Goal: Task Accomplishment & Management: Complete application form

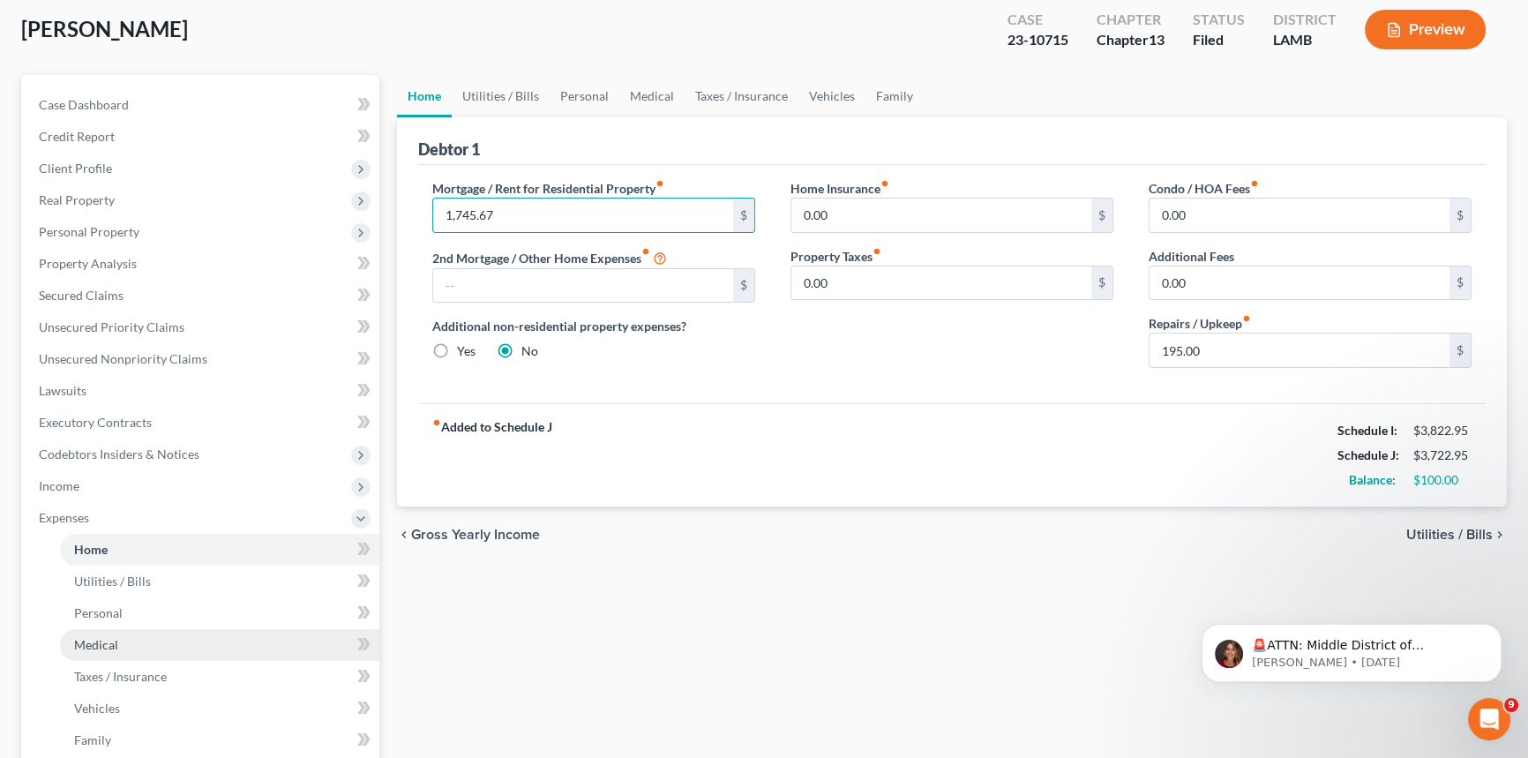
scroll to position [240, 0]
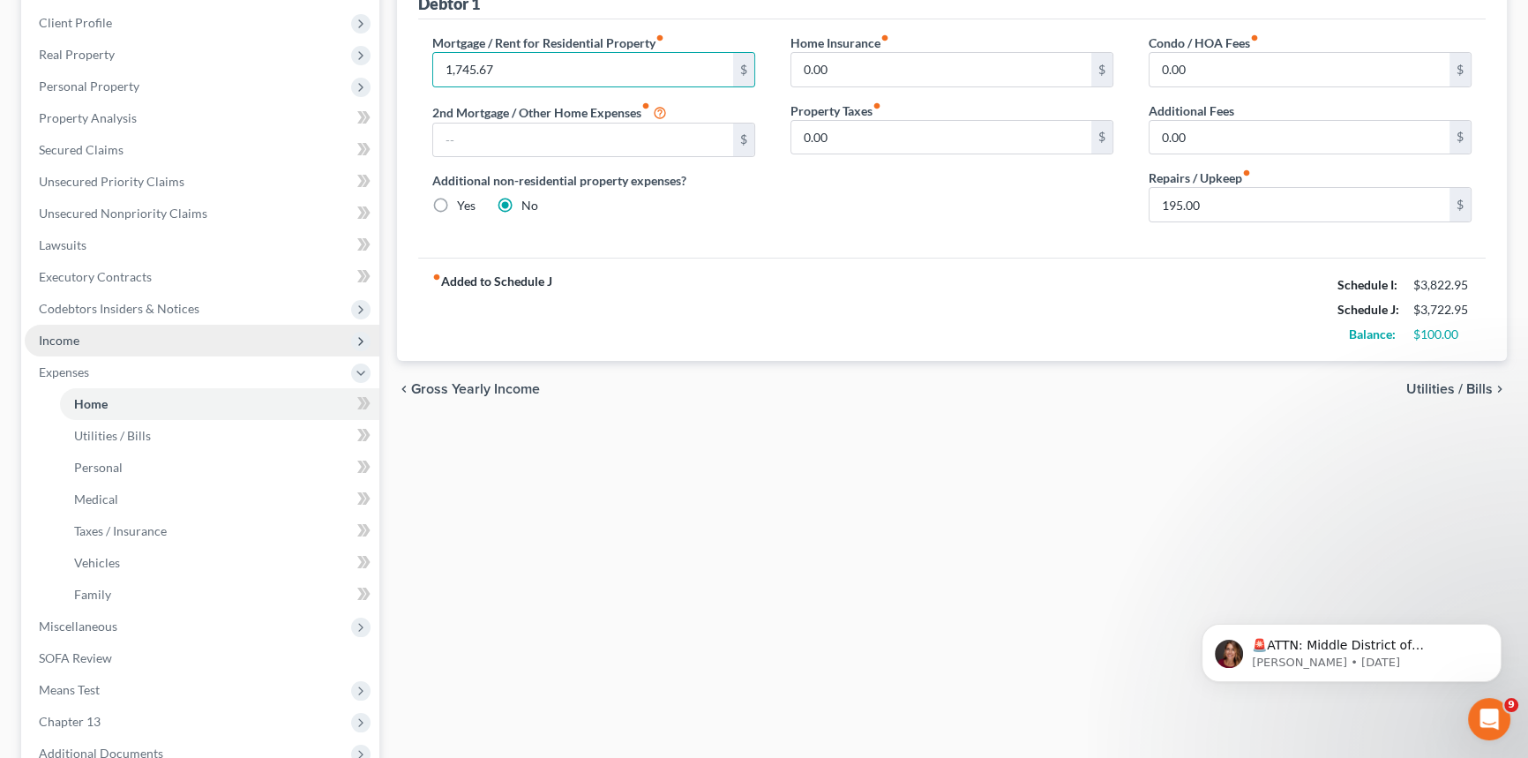
type input "1,745.67"
click at [49, 340] on span "Income" at bounding box center [59, 340] width 41 height 15
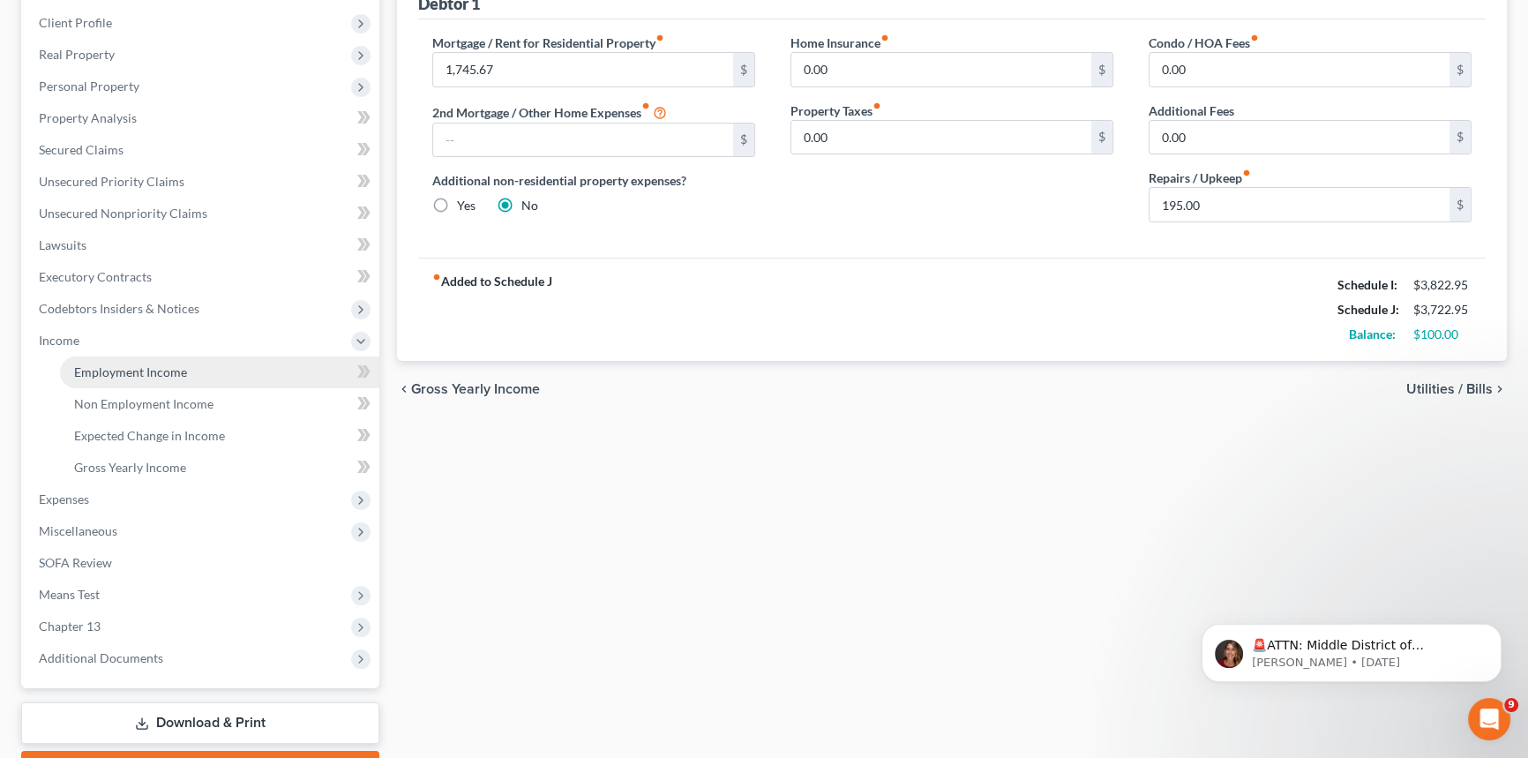
click at [88, 364] on span "Employment Income" at bounding box center [130, 371] width 113 height 15
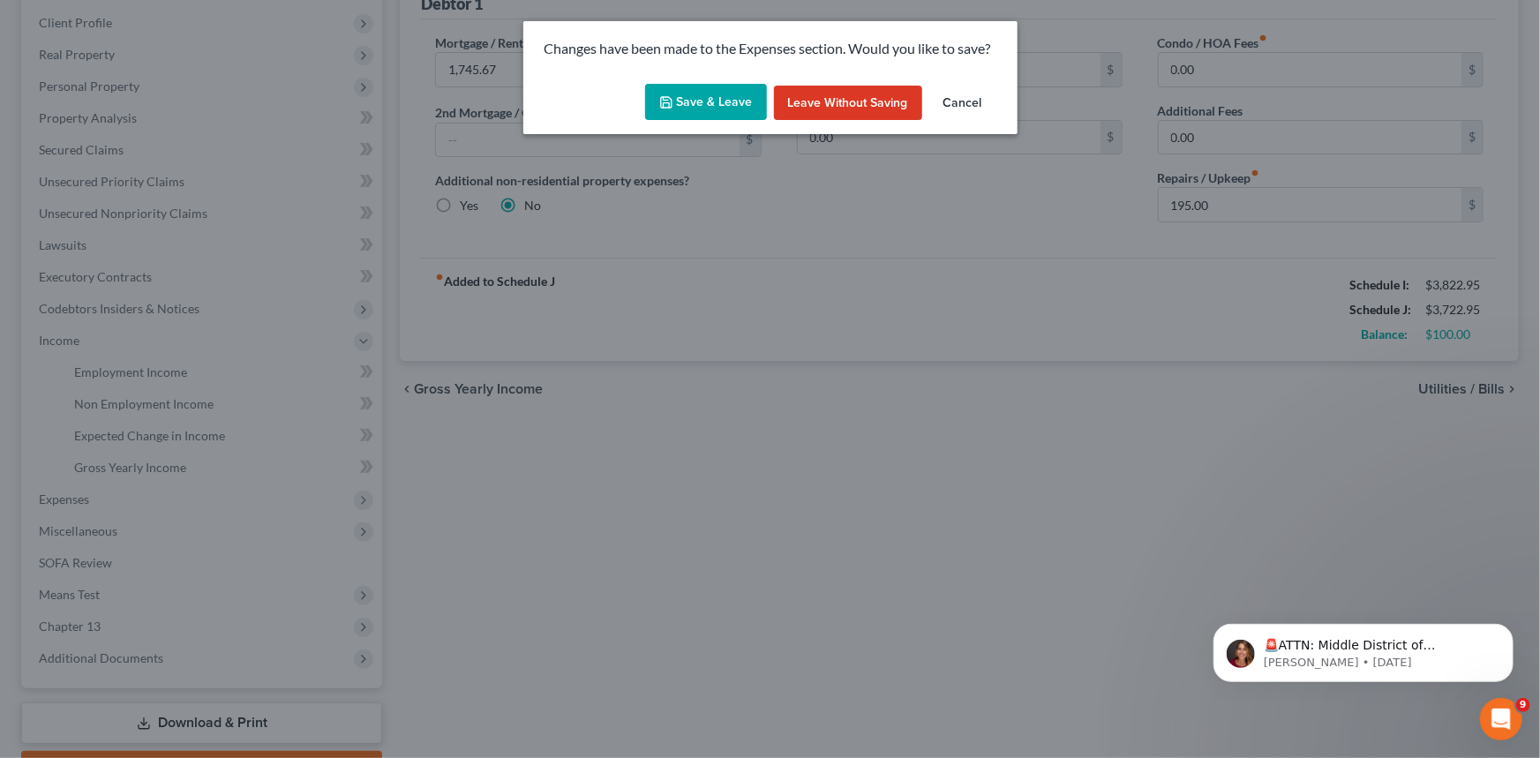
click at [711, 98] on button "Save & Leave" at bounding box center [706, 102] width 122 height 37
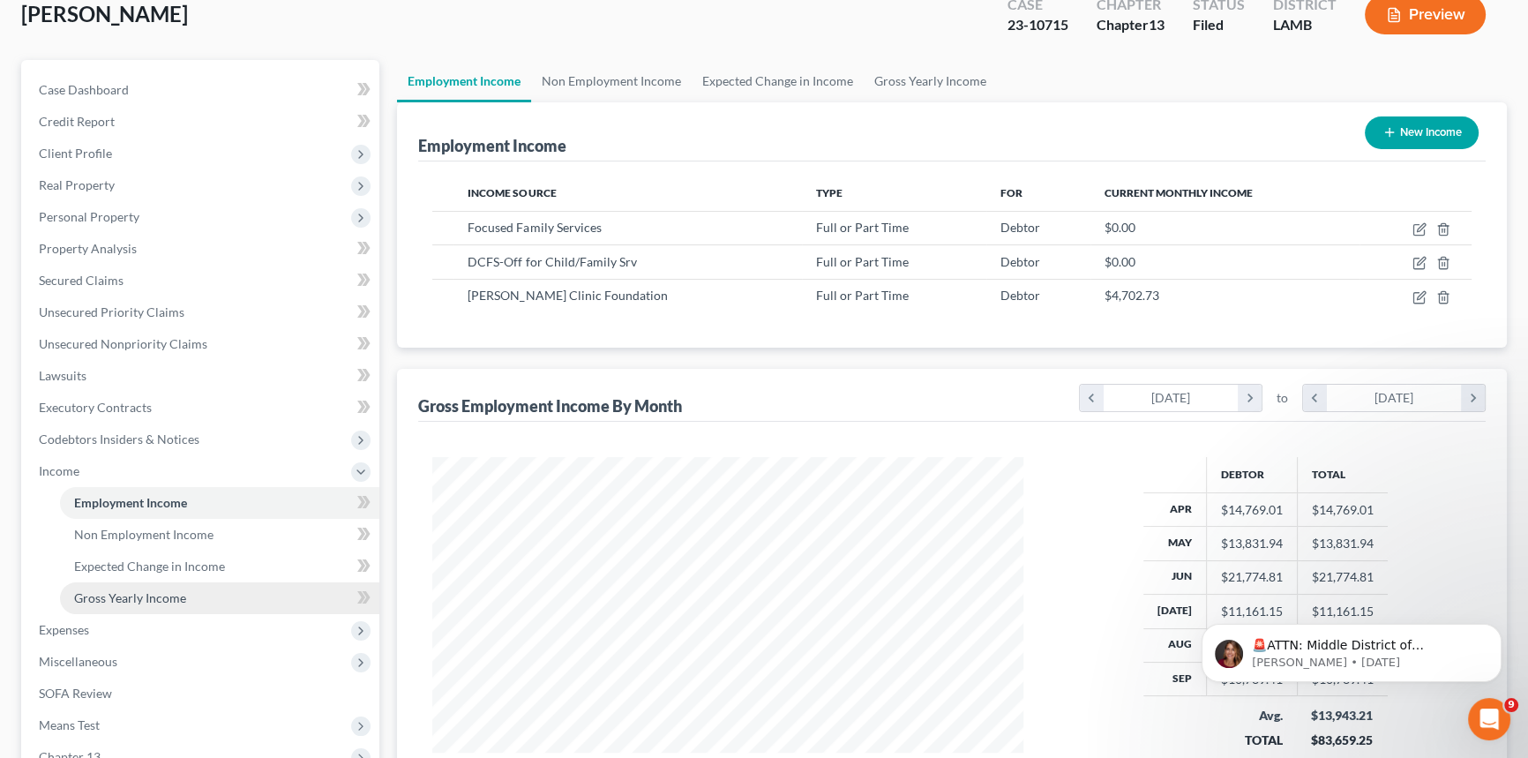
scroll to position [336, 0]
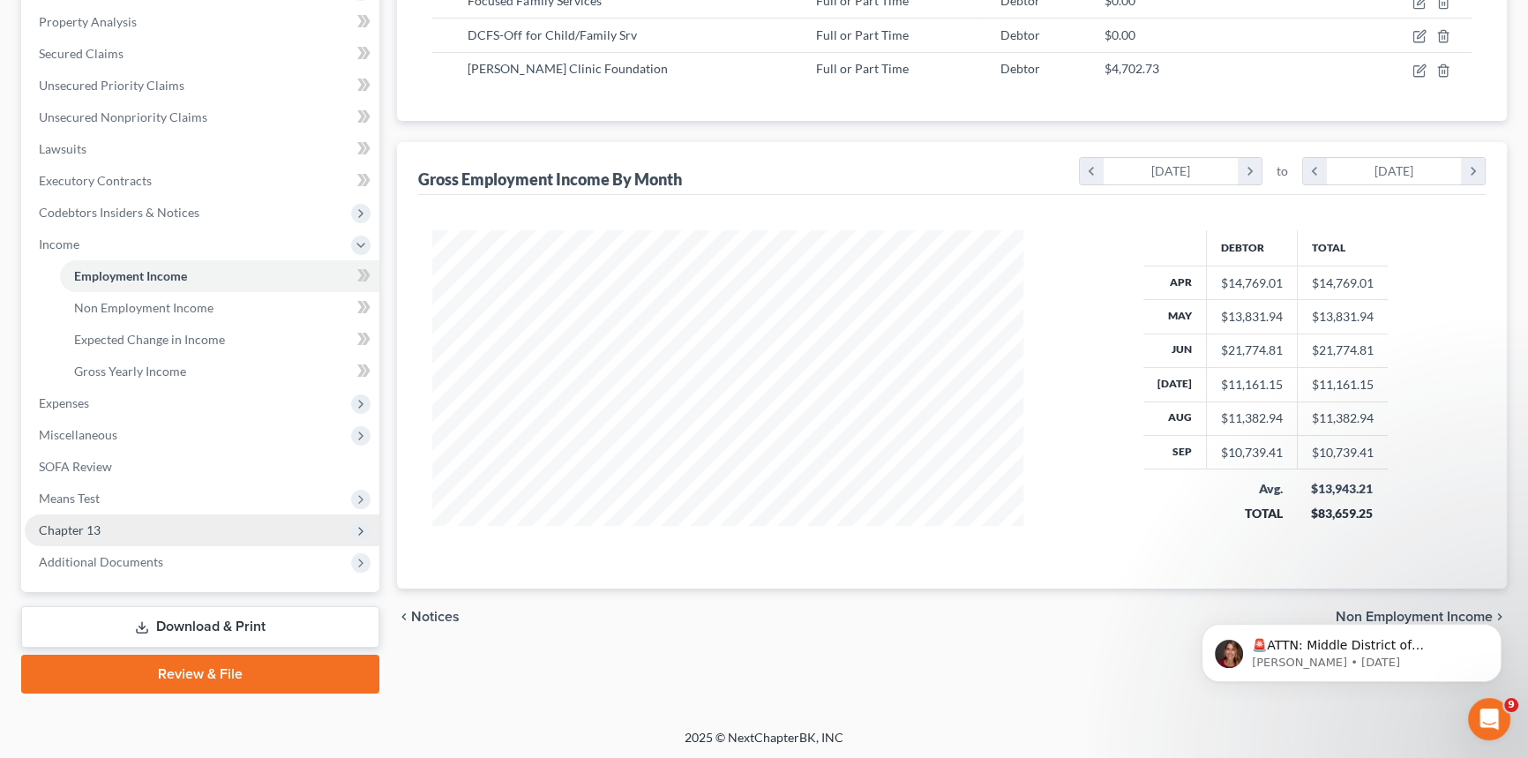
click at [174, 530] on span "Chapter 13" at bounding box center [202, 530] width 355 height 32
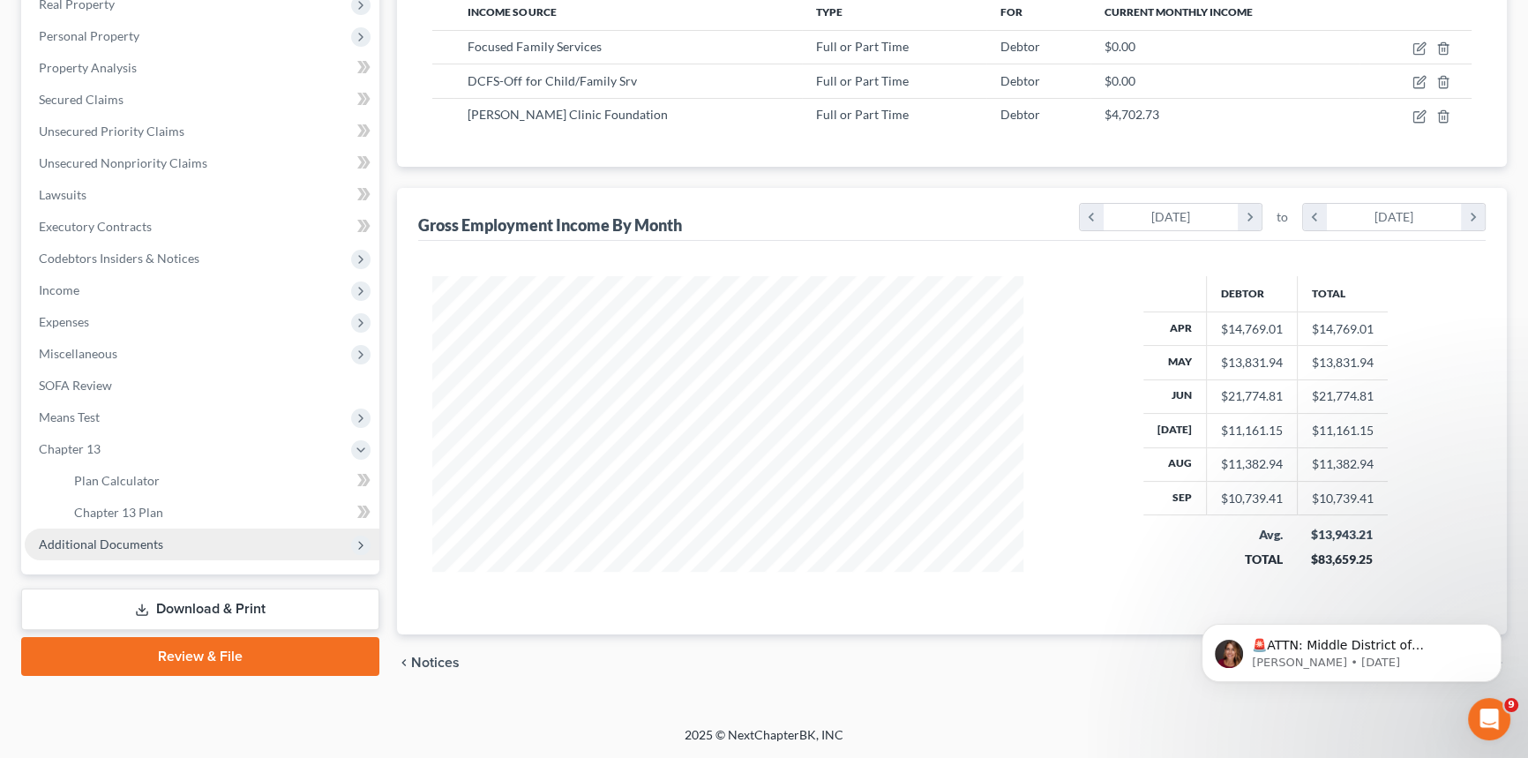
scroll to position [288, 0]
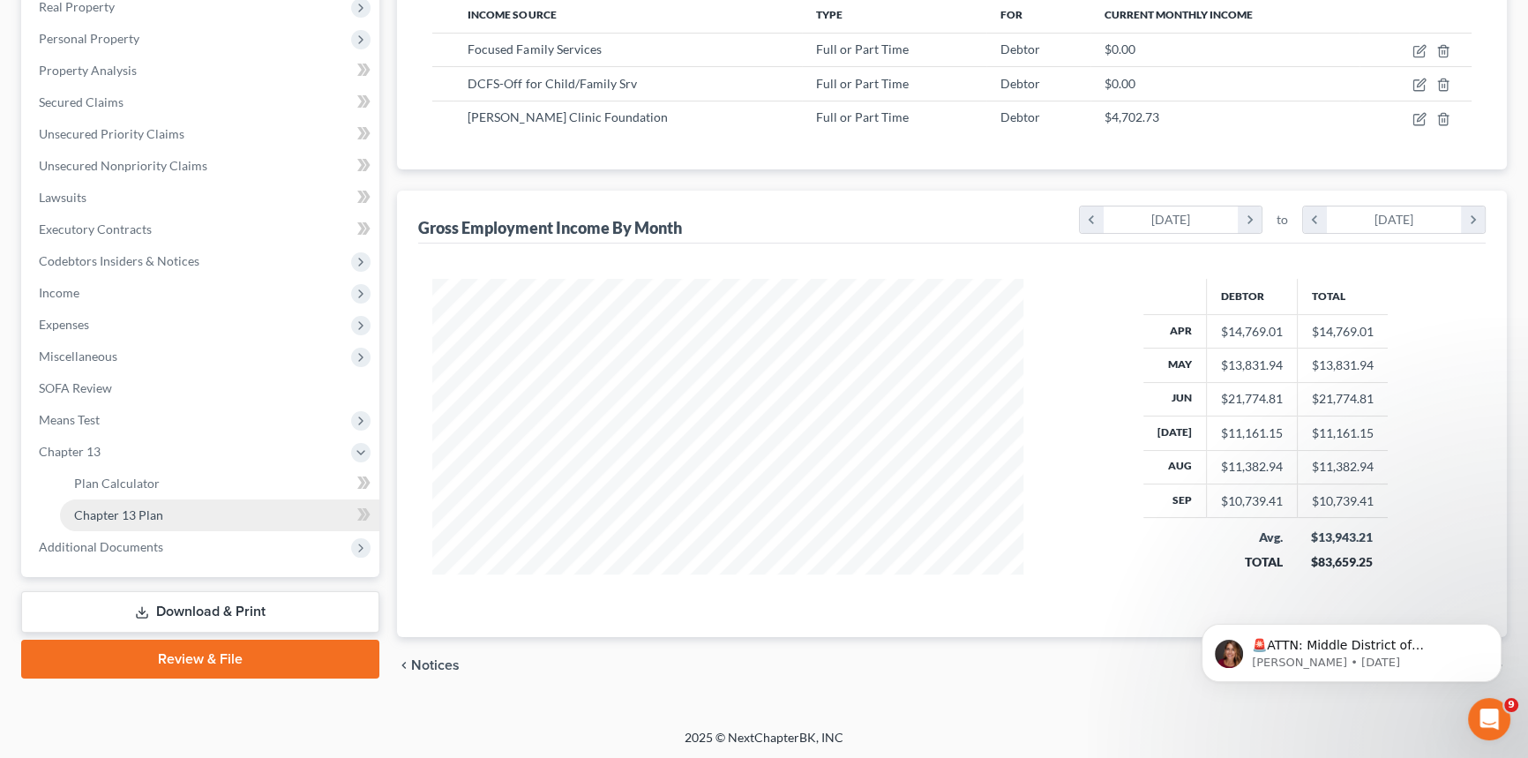
click at [177, 500] on link "Chapter 13 Plan" at bounding box center [219, 515] width 319 height 32
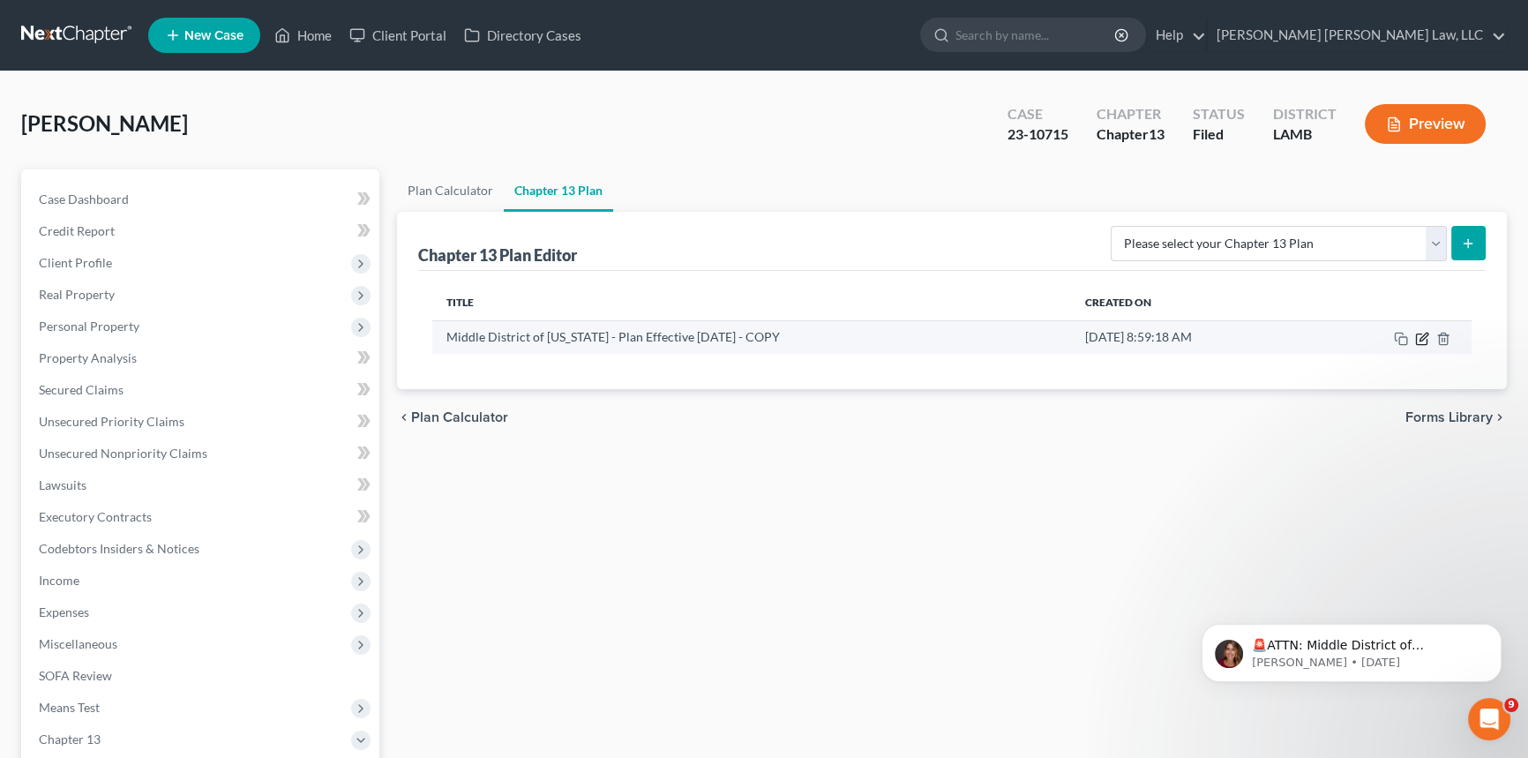
click at [1422, 335] on icon "button" at bounding box center [1424, 337] width 8 height 8
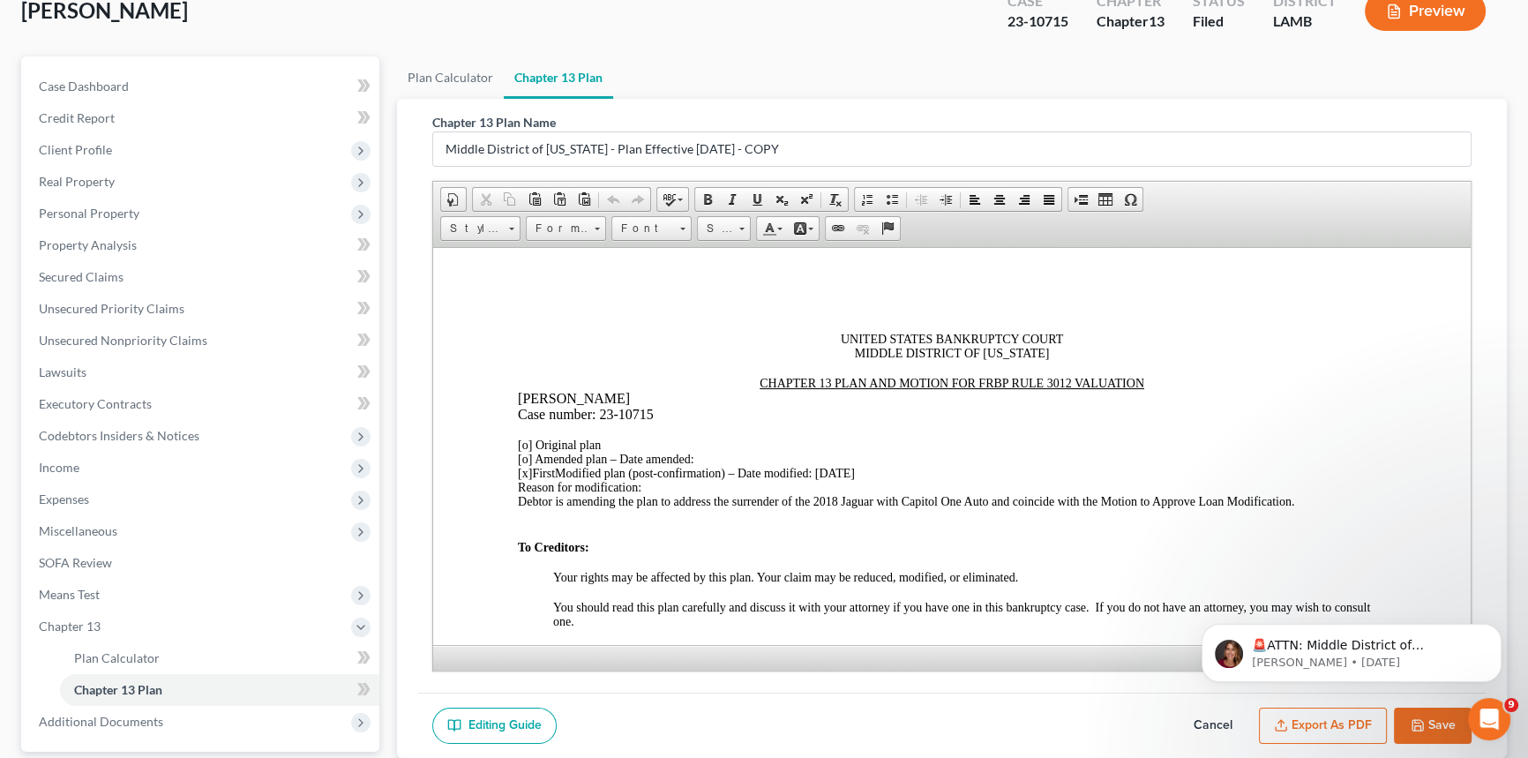
scroll to position [274, 0]
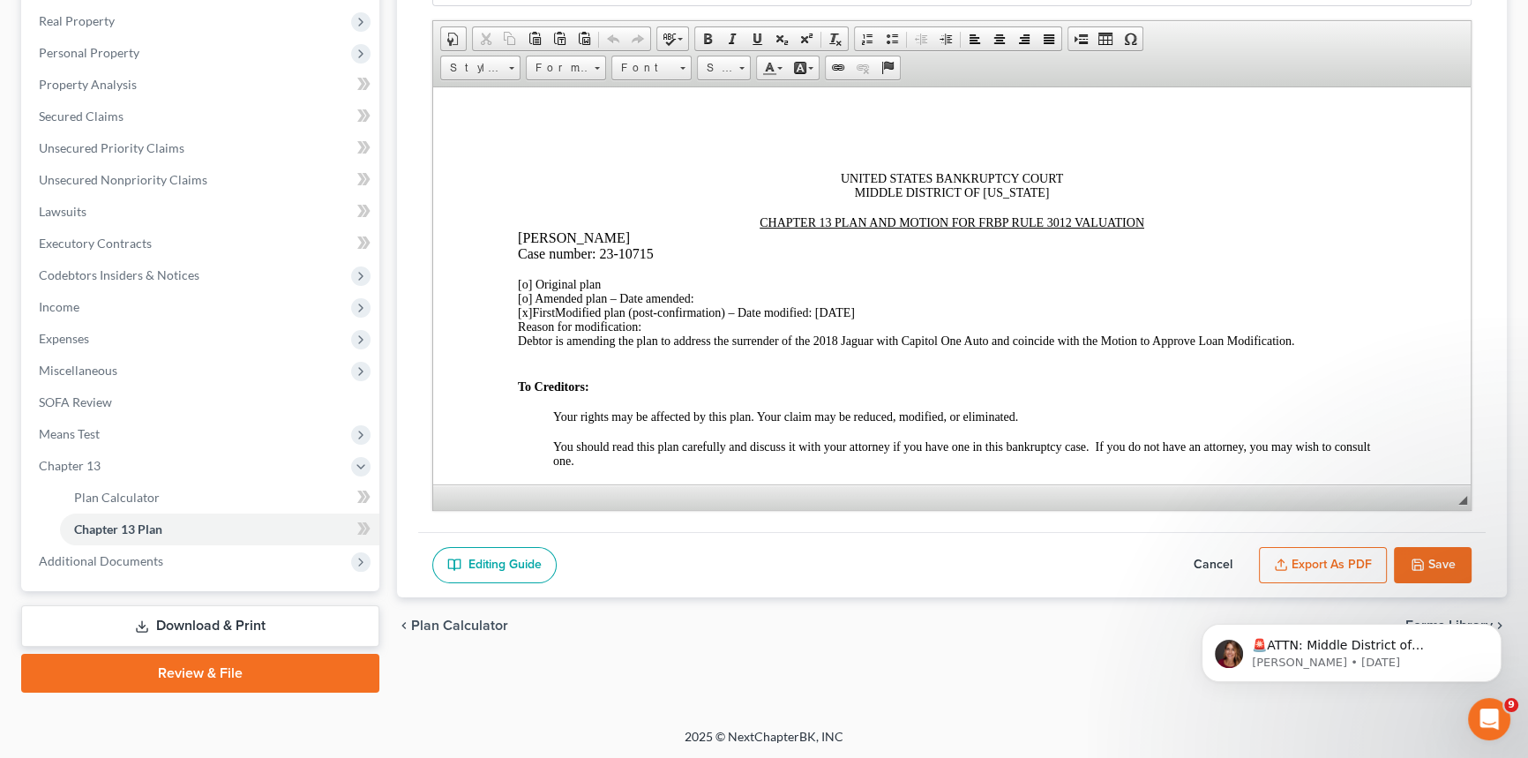
click at [1315, 563] on button "Export as PDF" at bounding box center [1323, 565] width 128 height 37
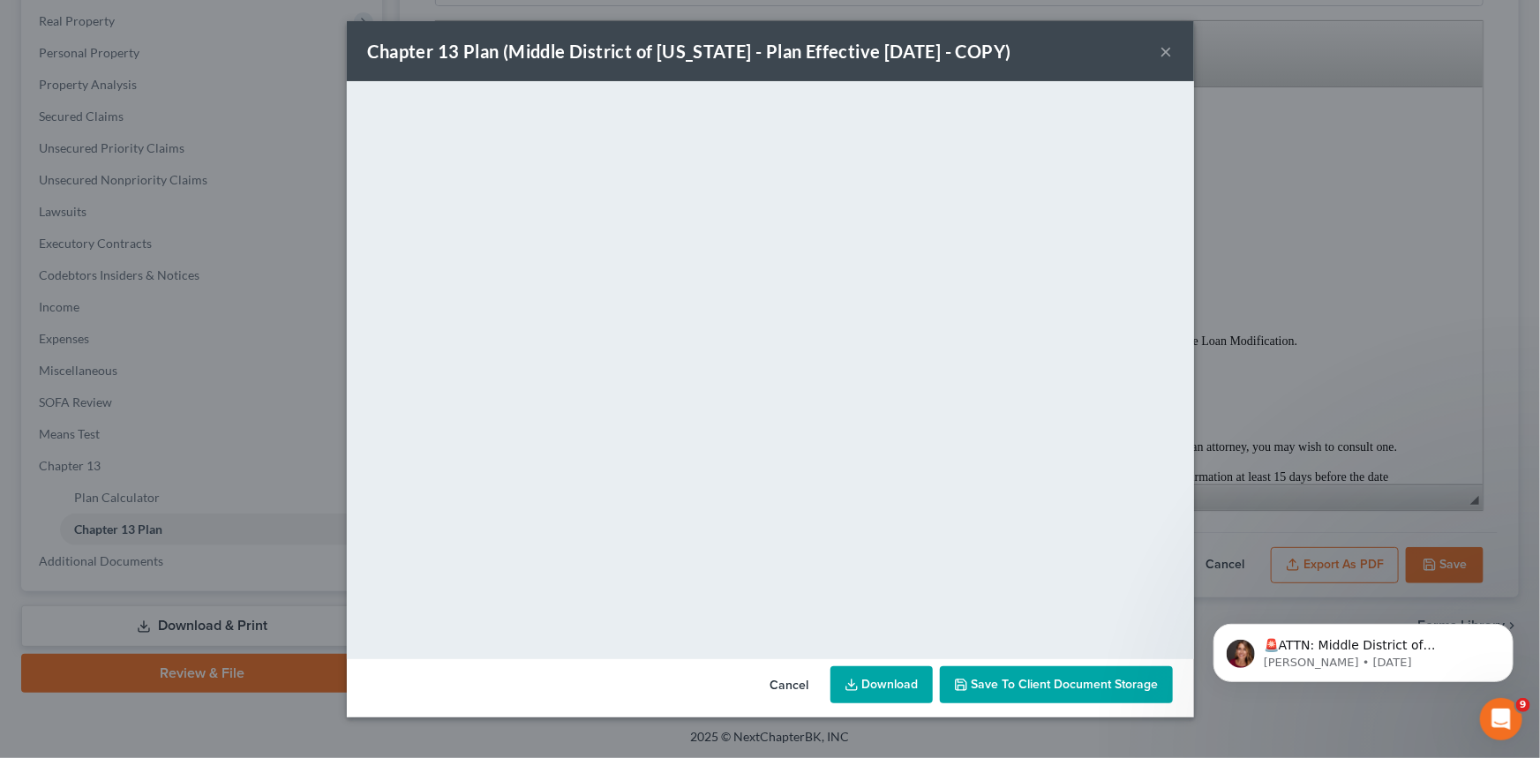
click at [1165, 52] on button "×" at bounding box center [1166, 51] width 12 height 21
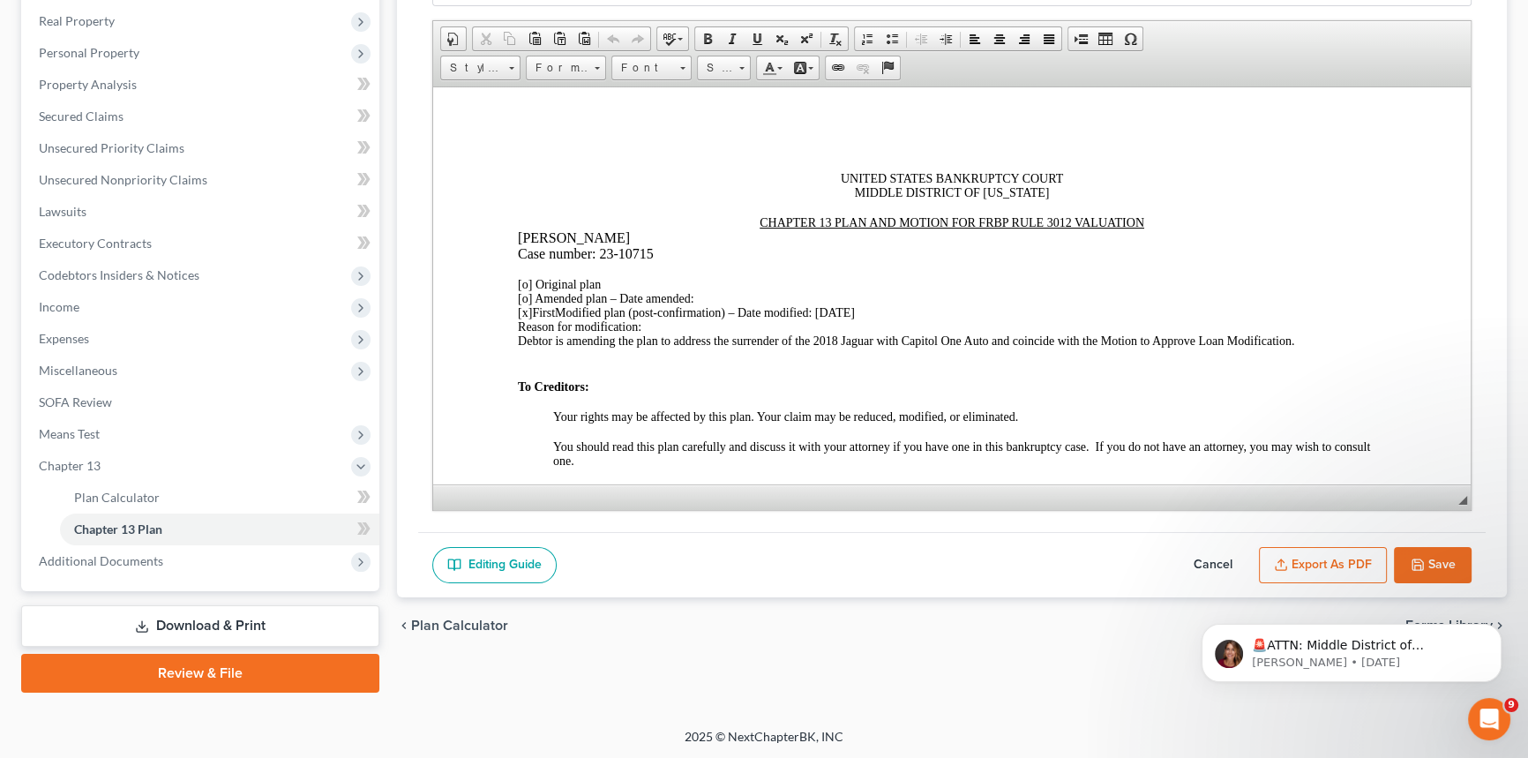
click at [1359, 557] on button "Export as PDF" at bounding box center [1323, 565] width 128 height 37
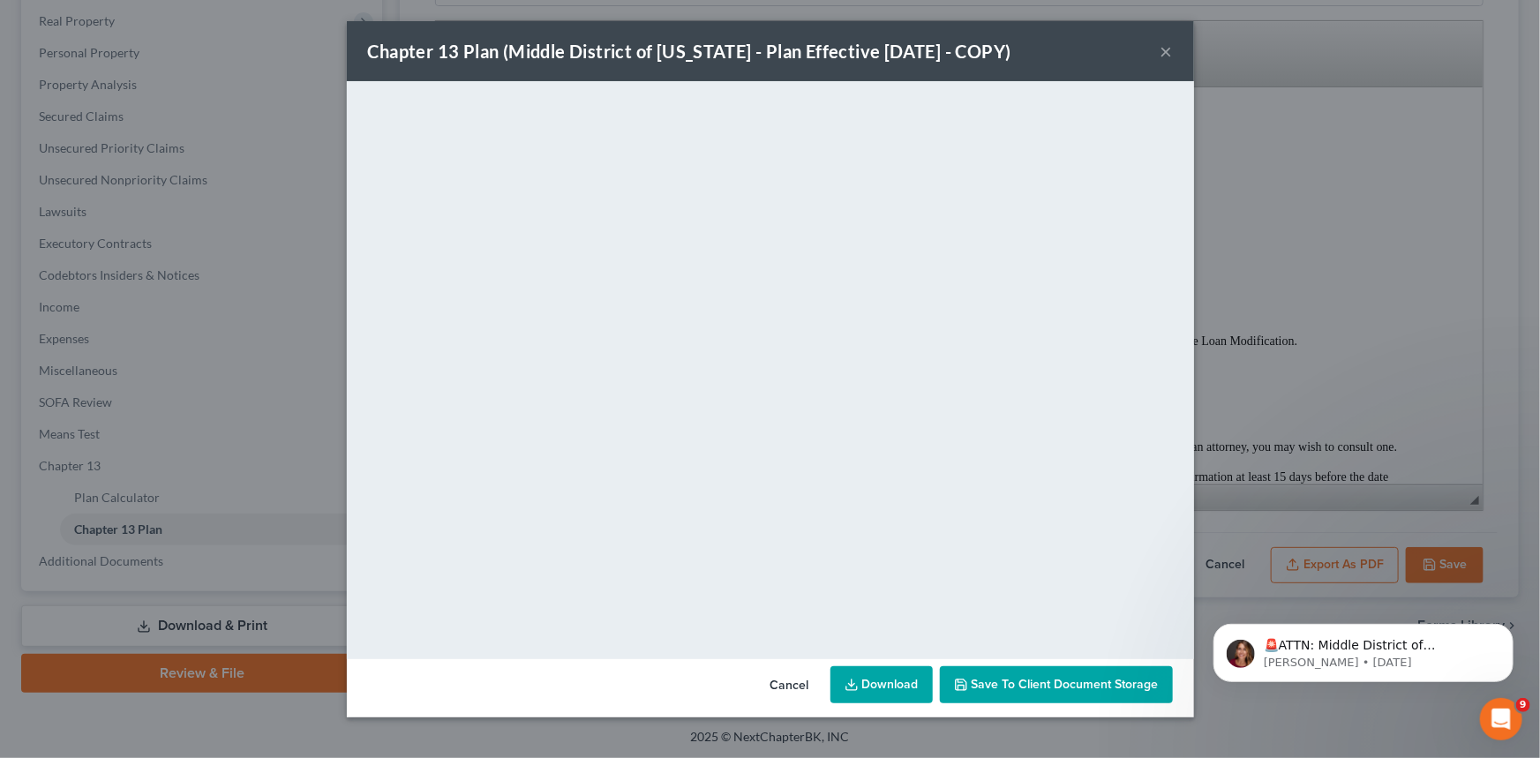
click at [1165, 50] on button "×" at bounding box center [1166, 51] width 12 height 21
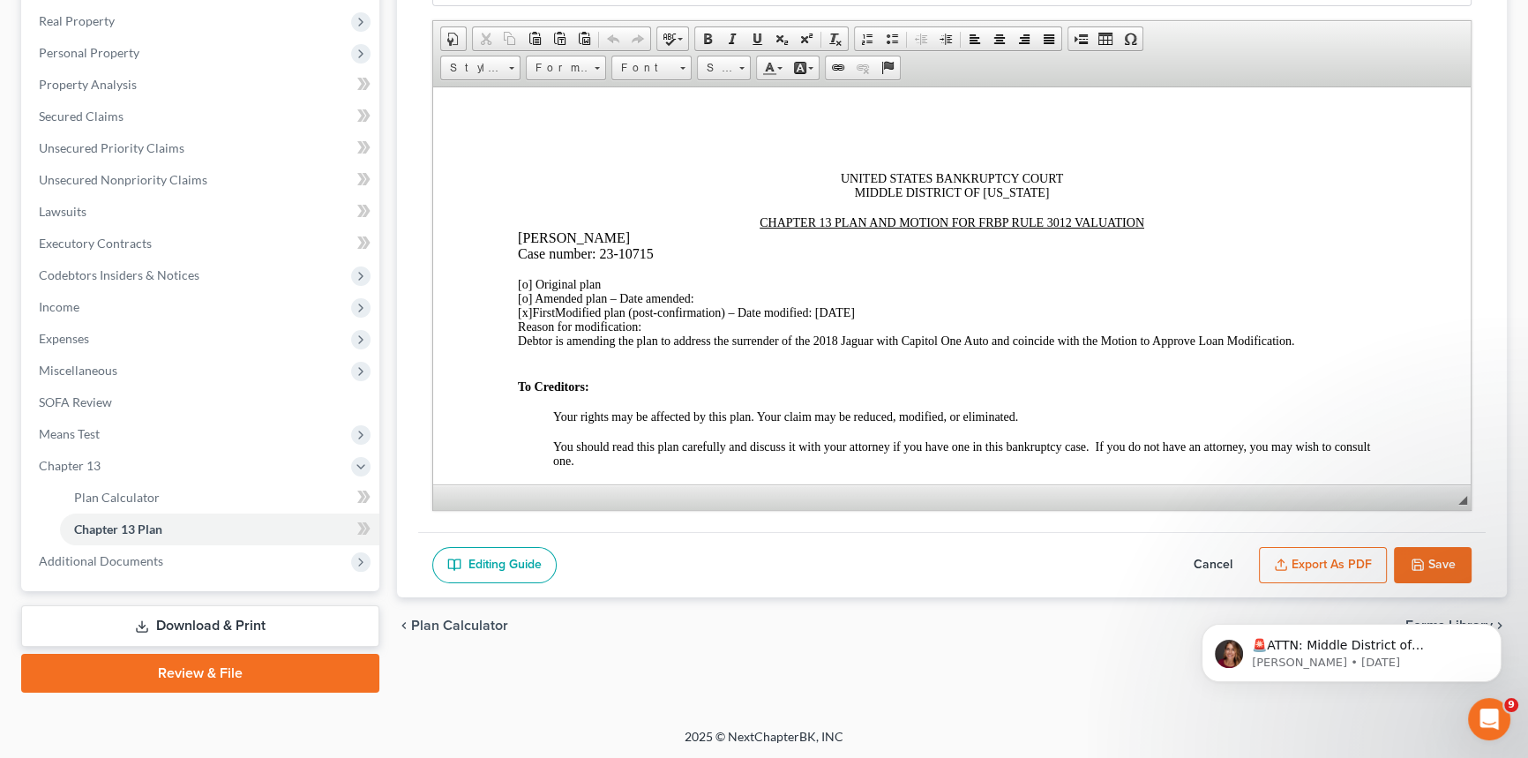
click at [1428, 562] on button "Save" at bounding box center [1433, 565] width 78 height 37
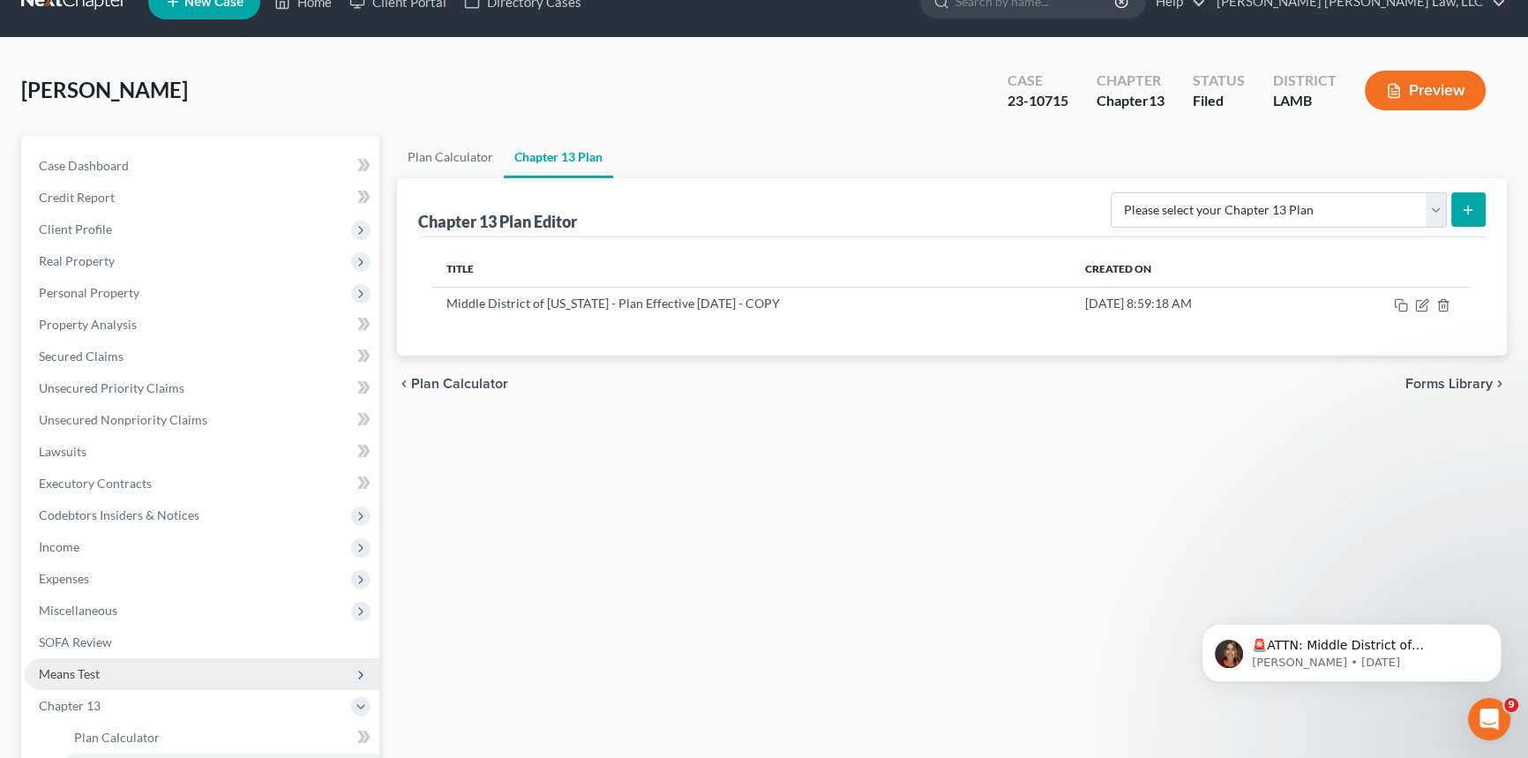
scroll to position [33, 0]
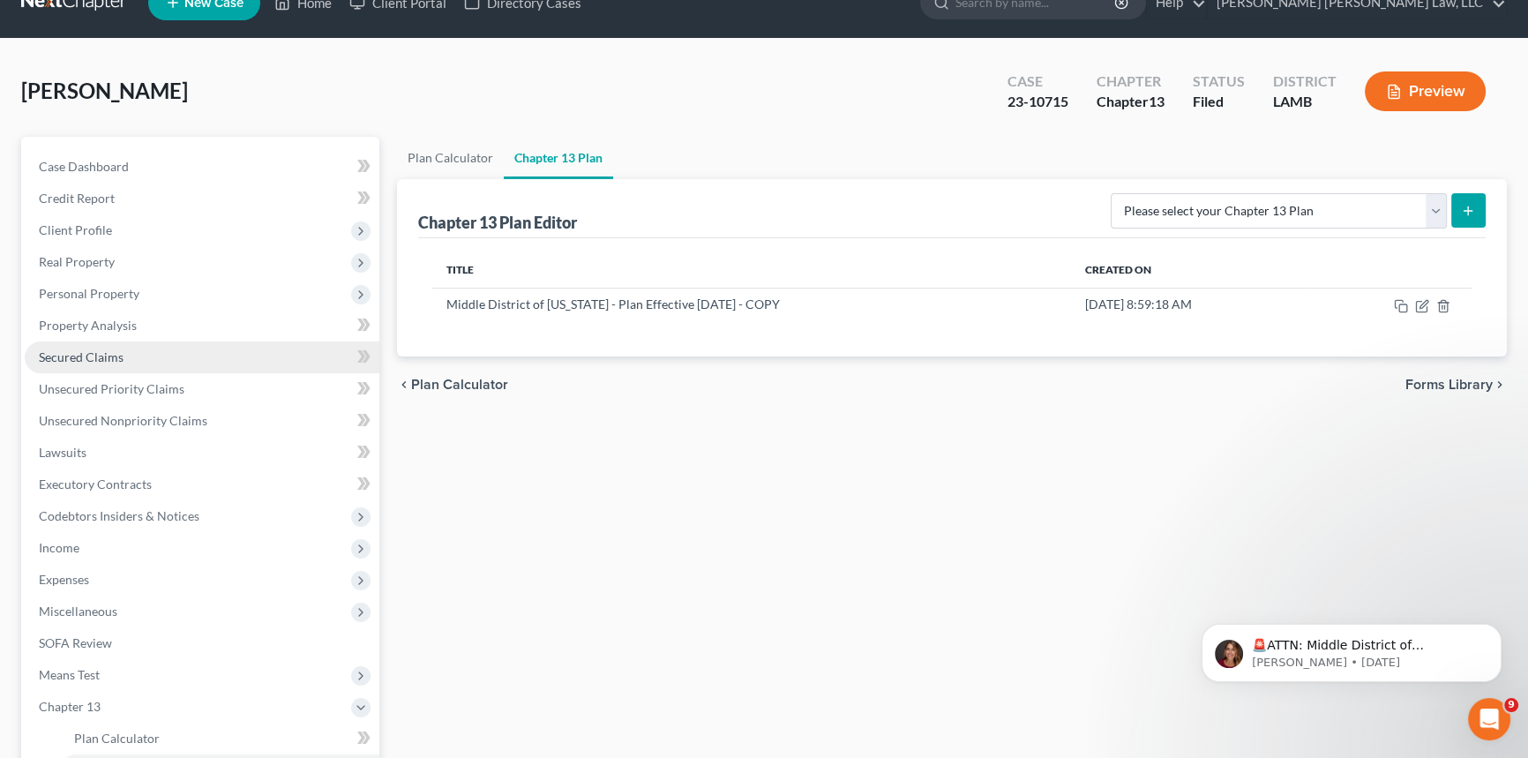
click at [120, 359] on span "Secured Claims" at bounding box center [81, 356] width 85 height 15
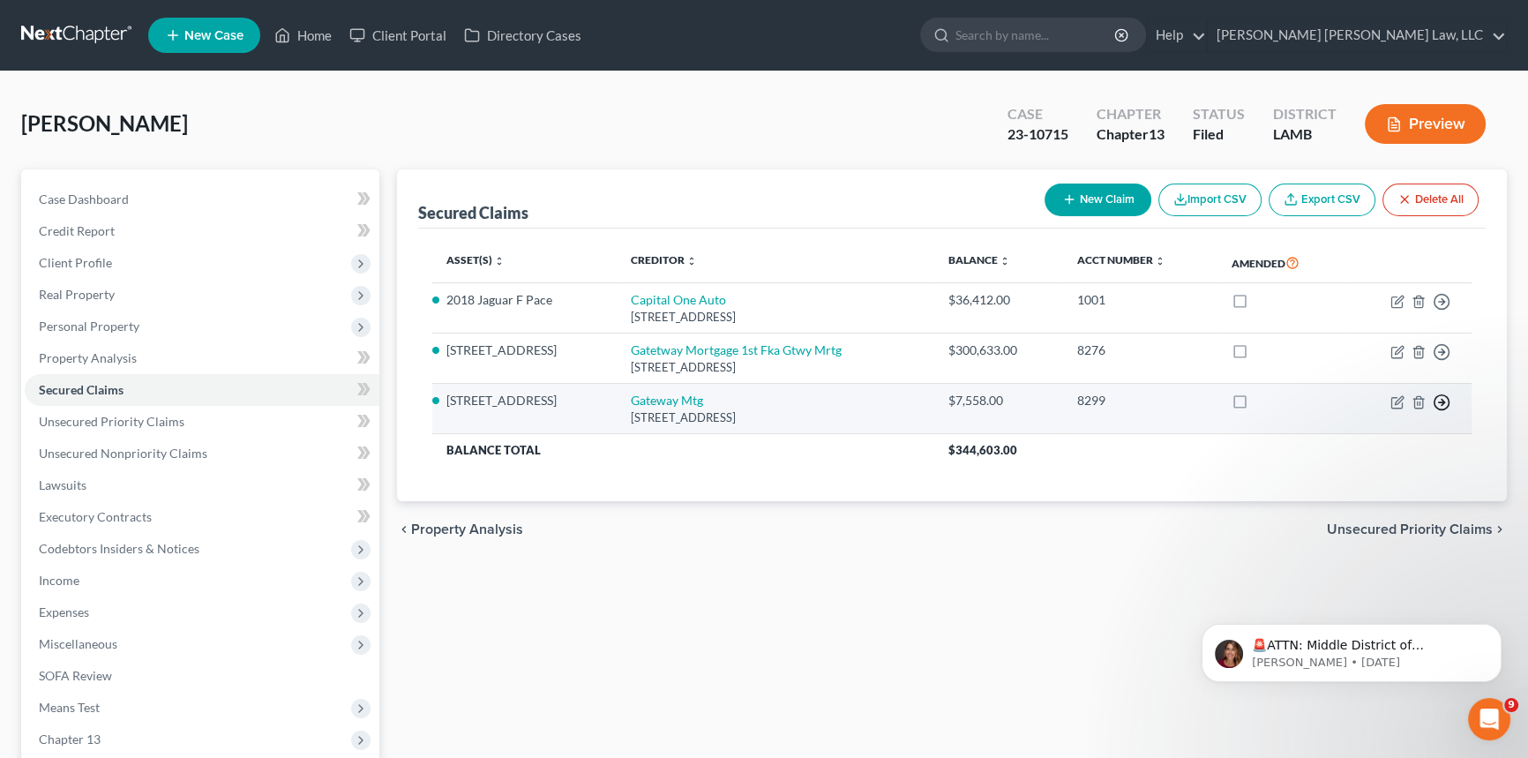
click at [1437, 399] on icon "button" at bounding box center [1442, 403] width 18 height 18
click at [1369, 443] on link "Move to F" at bounding box center [1360, 446] width 147 height 30
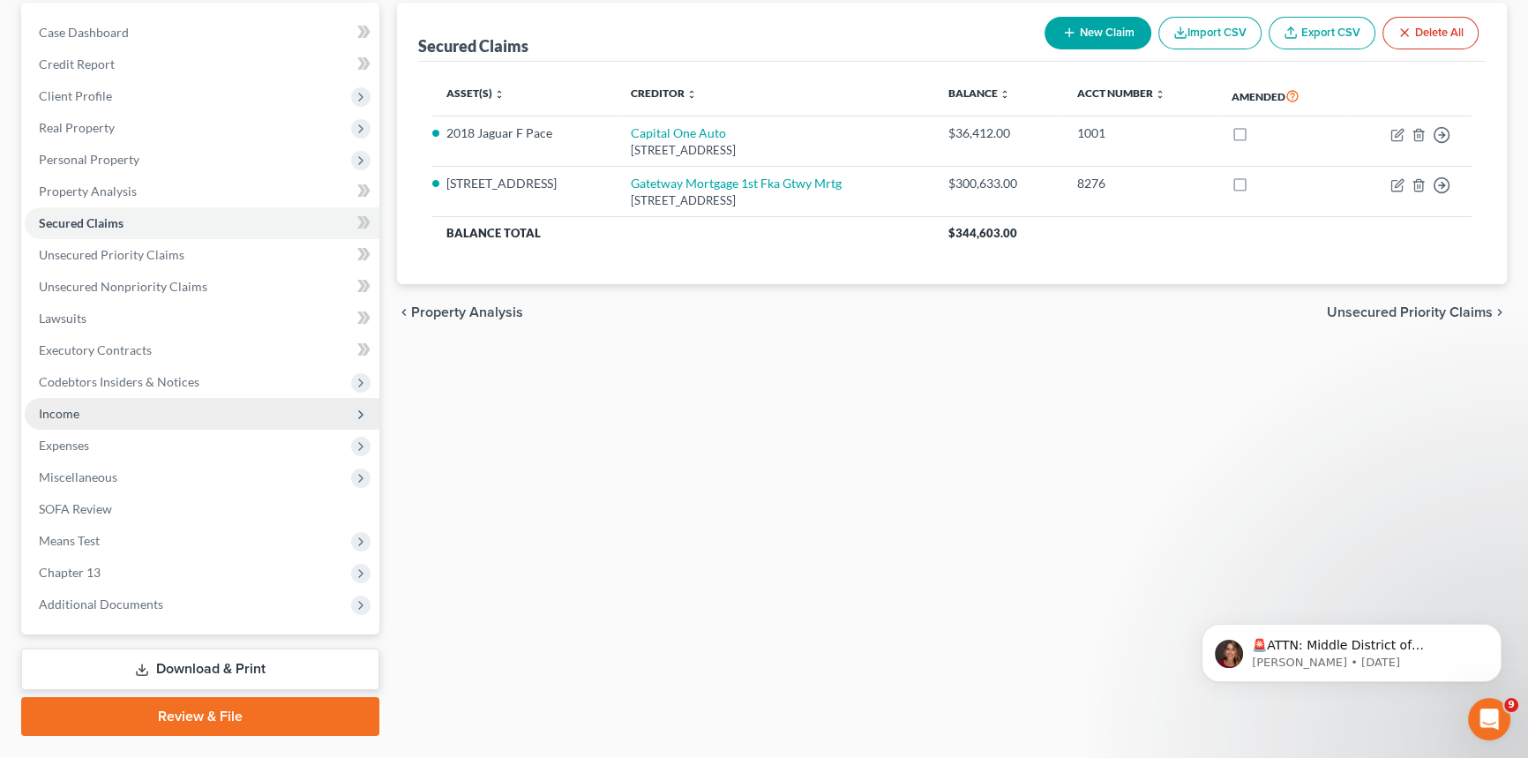
scroll to position [209, 0]
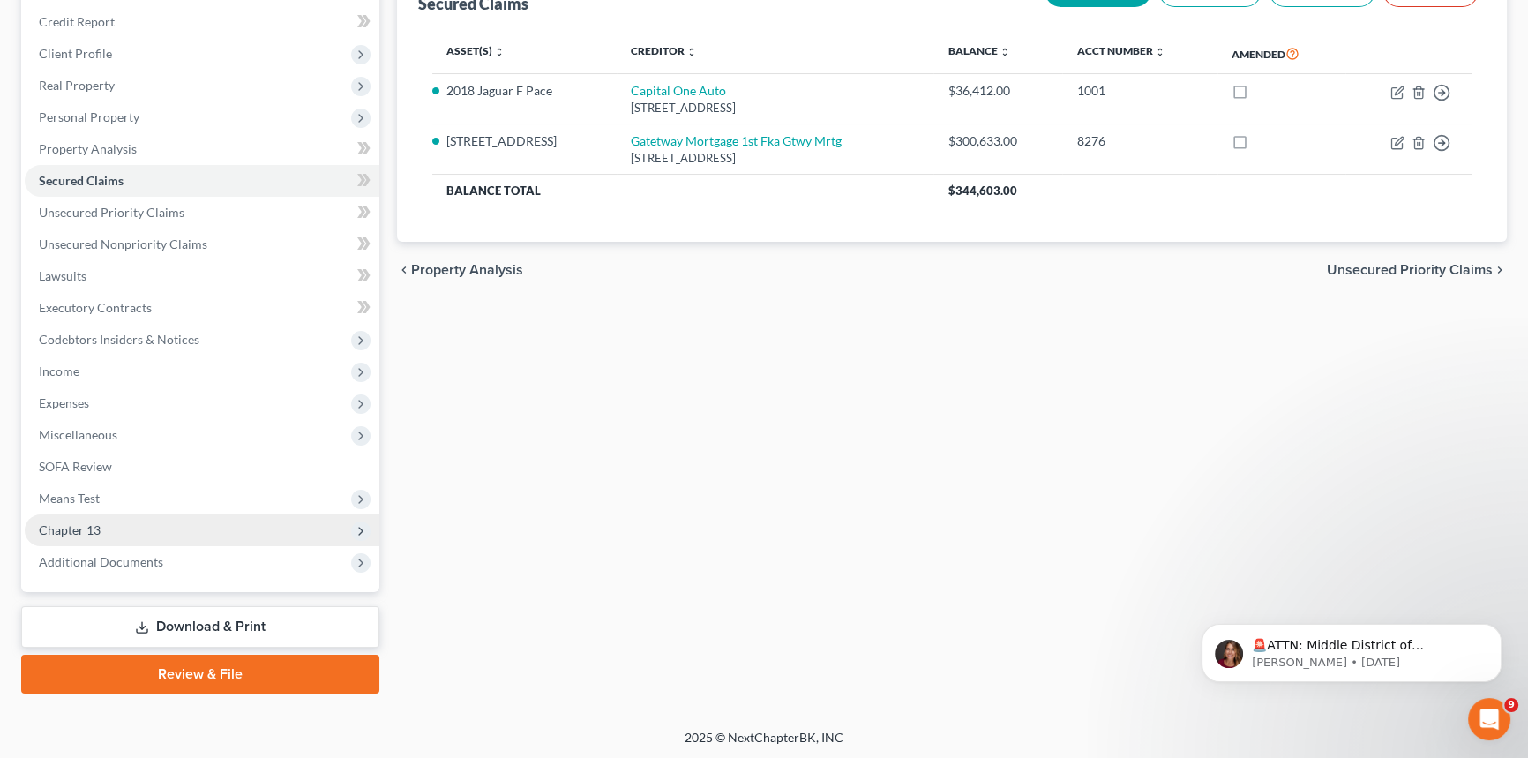
click at [149, 526] on span "Chapter 13" at bounding box center [202, 530] width 355 height 32
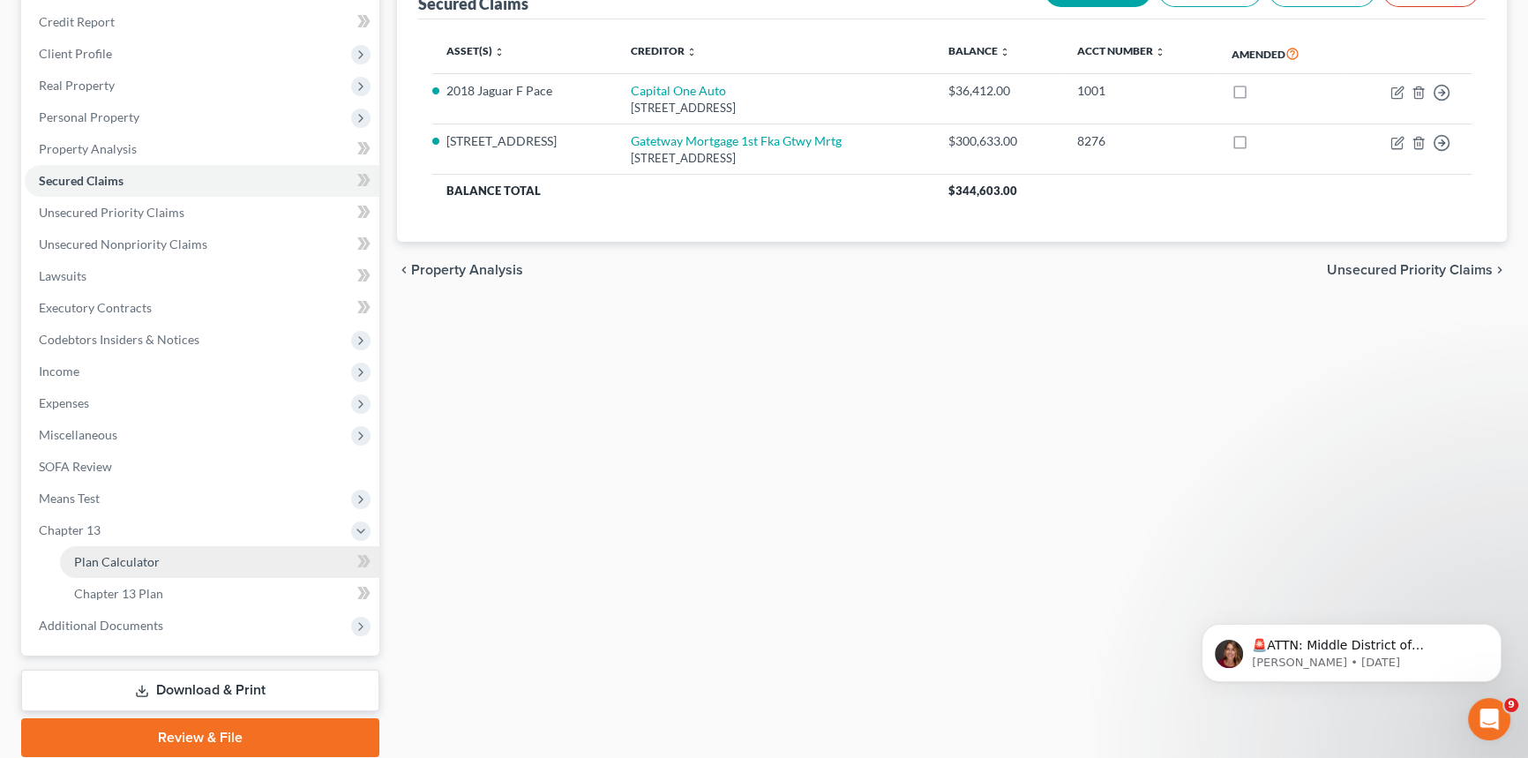
click at [146, 551] on link "Plan Calculator" at bounding box center [219, 562] width 319 height 32
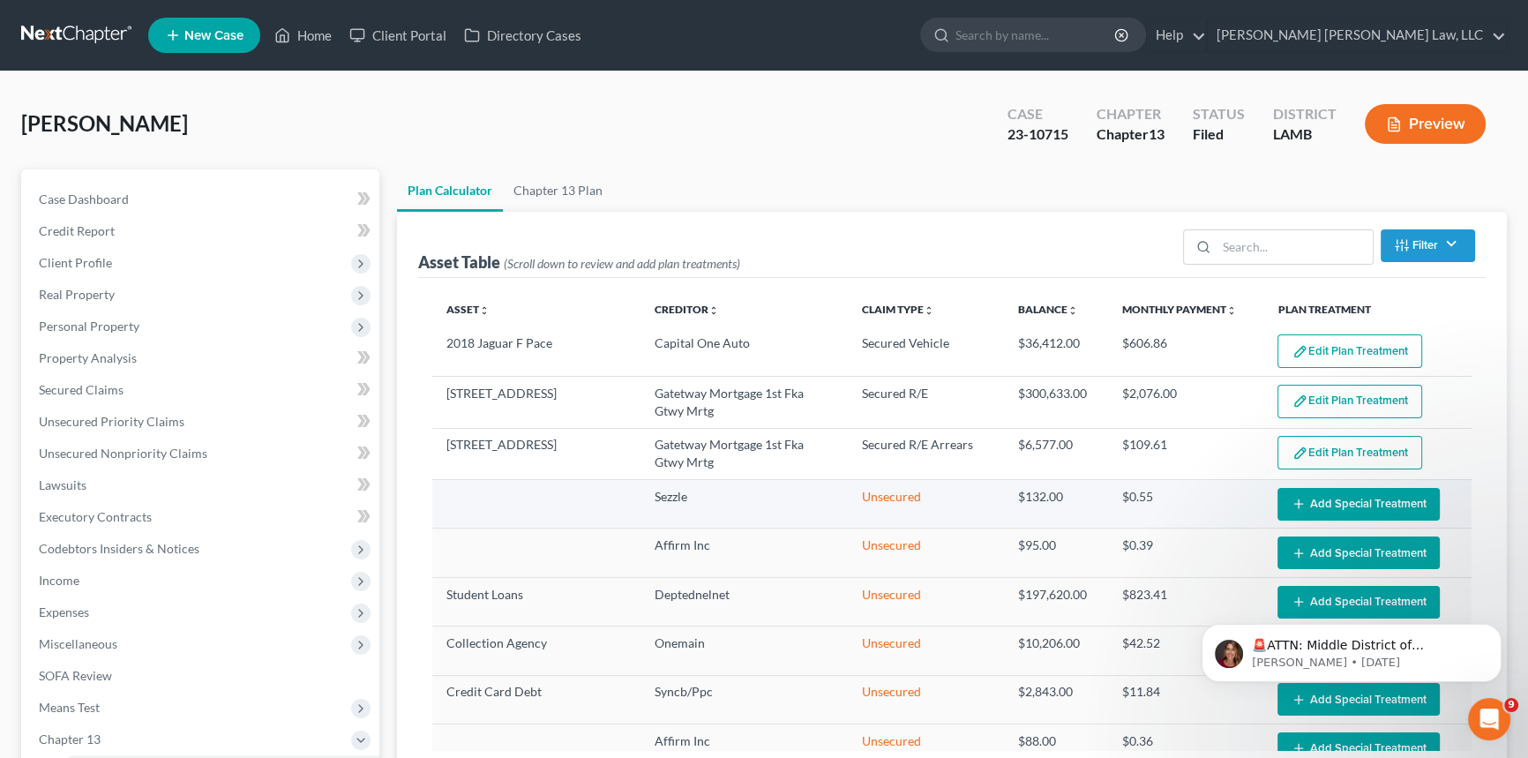
select select "59"
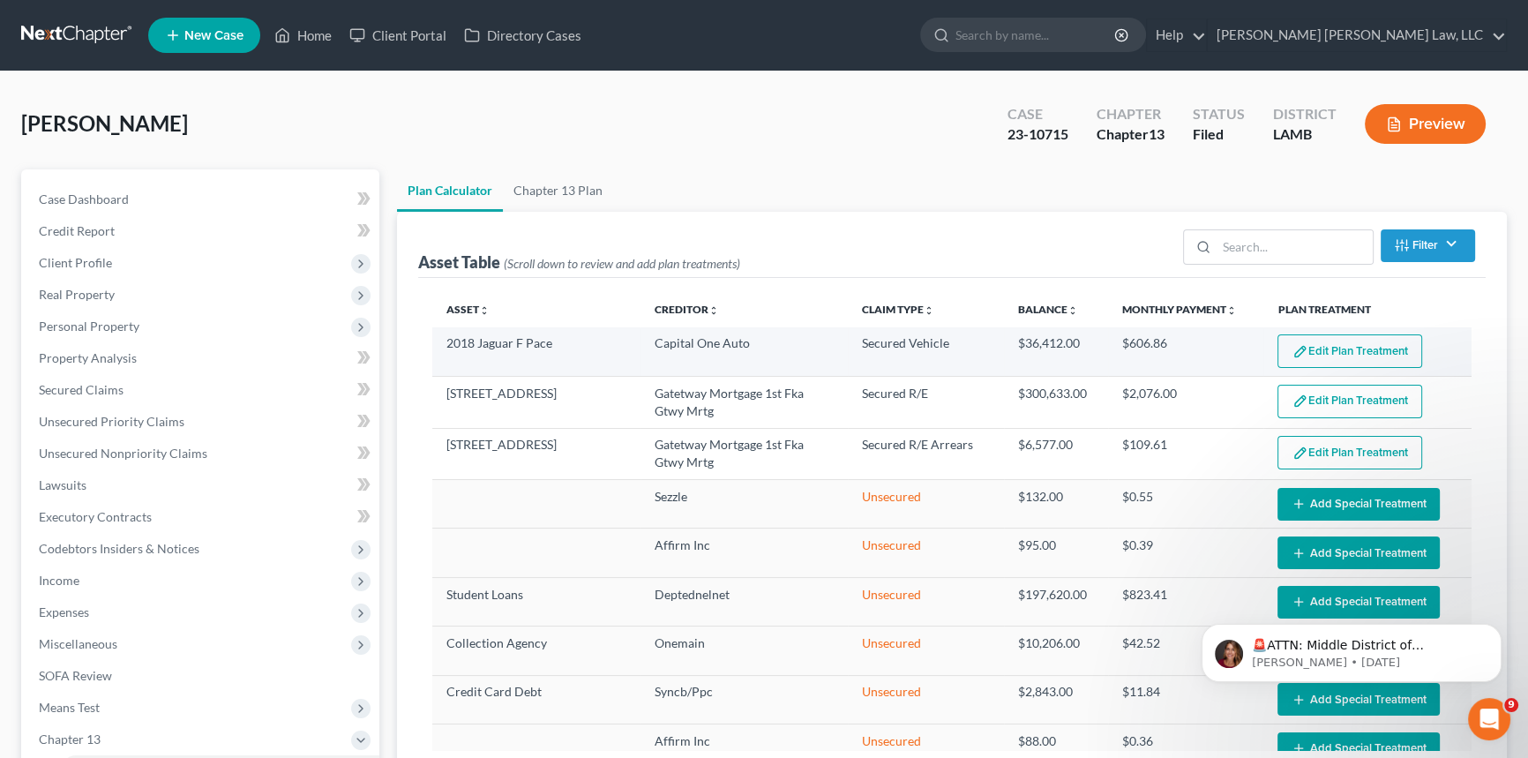
click at [1309, 347] on button "Edit Plan Treatment" at bounding box center [1350, 351] width 145 height 34
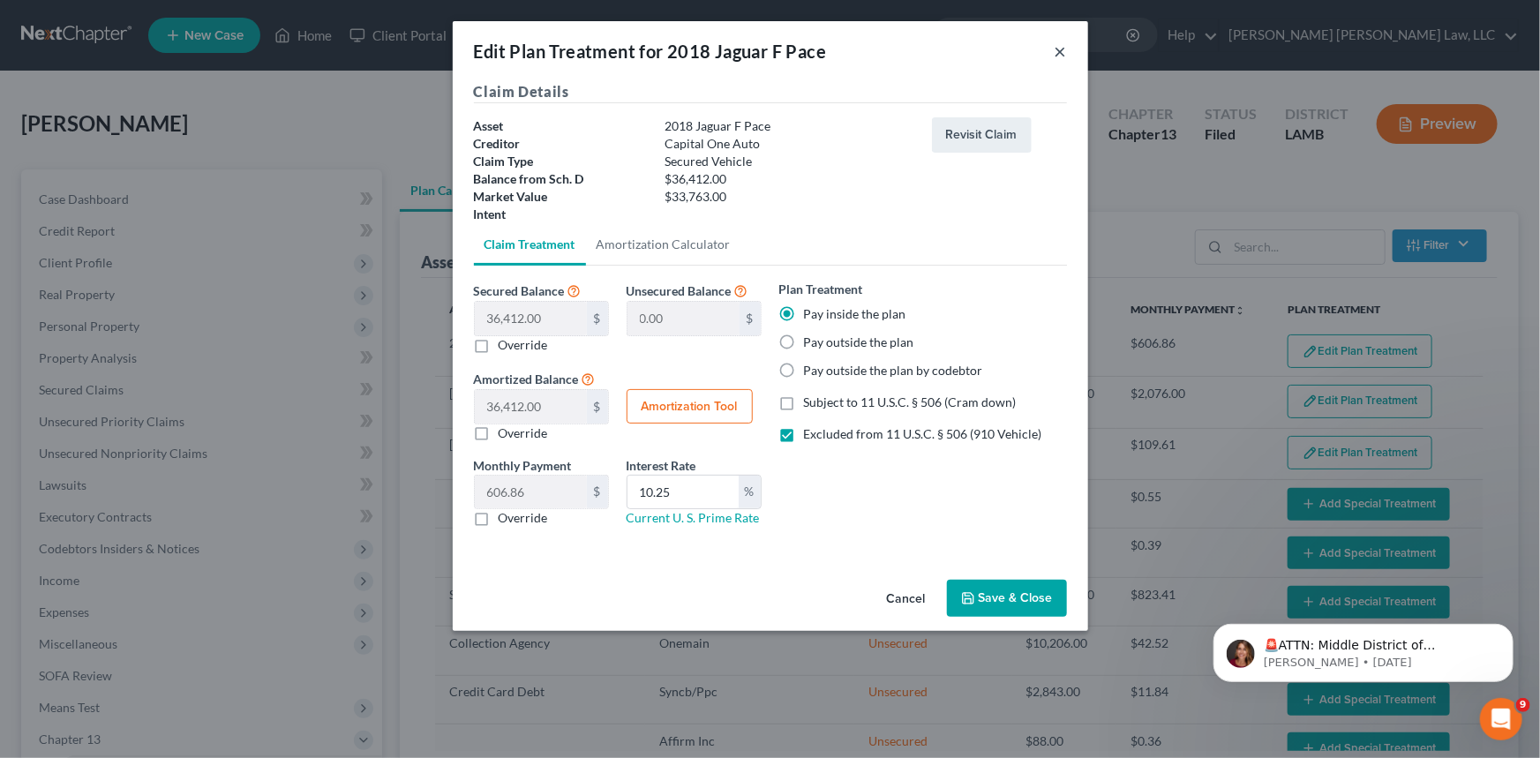
click at [1065, 55] on button "×" at bounding box center [1060, 51] width 12 height 21
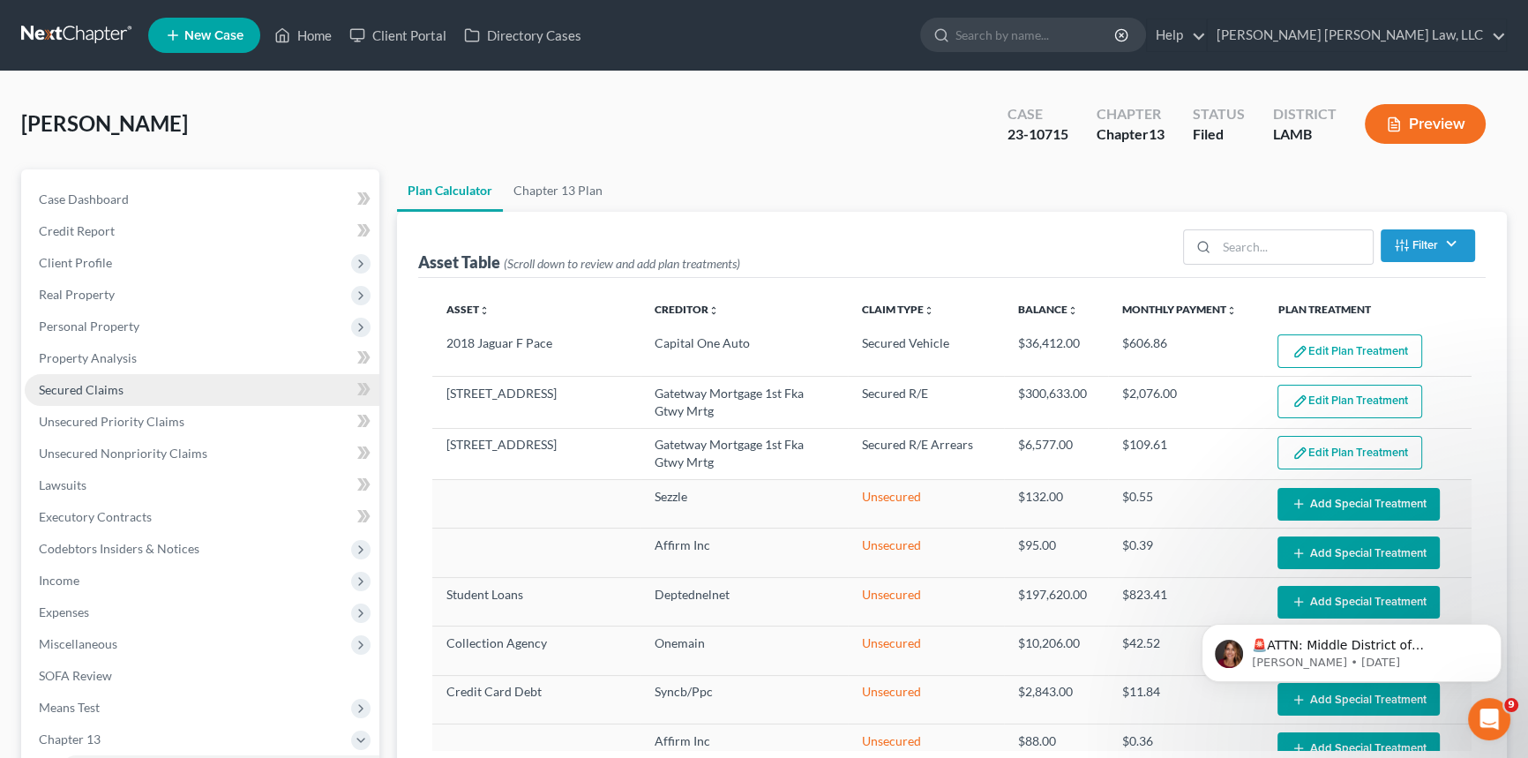
click at [201, 394] on link "Secured Claims" at bounding box center [202, 390] width 355 height 32
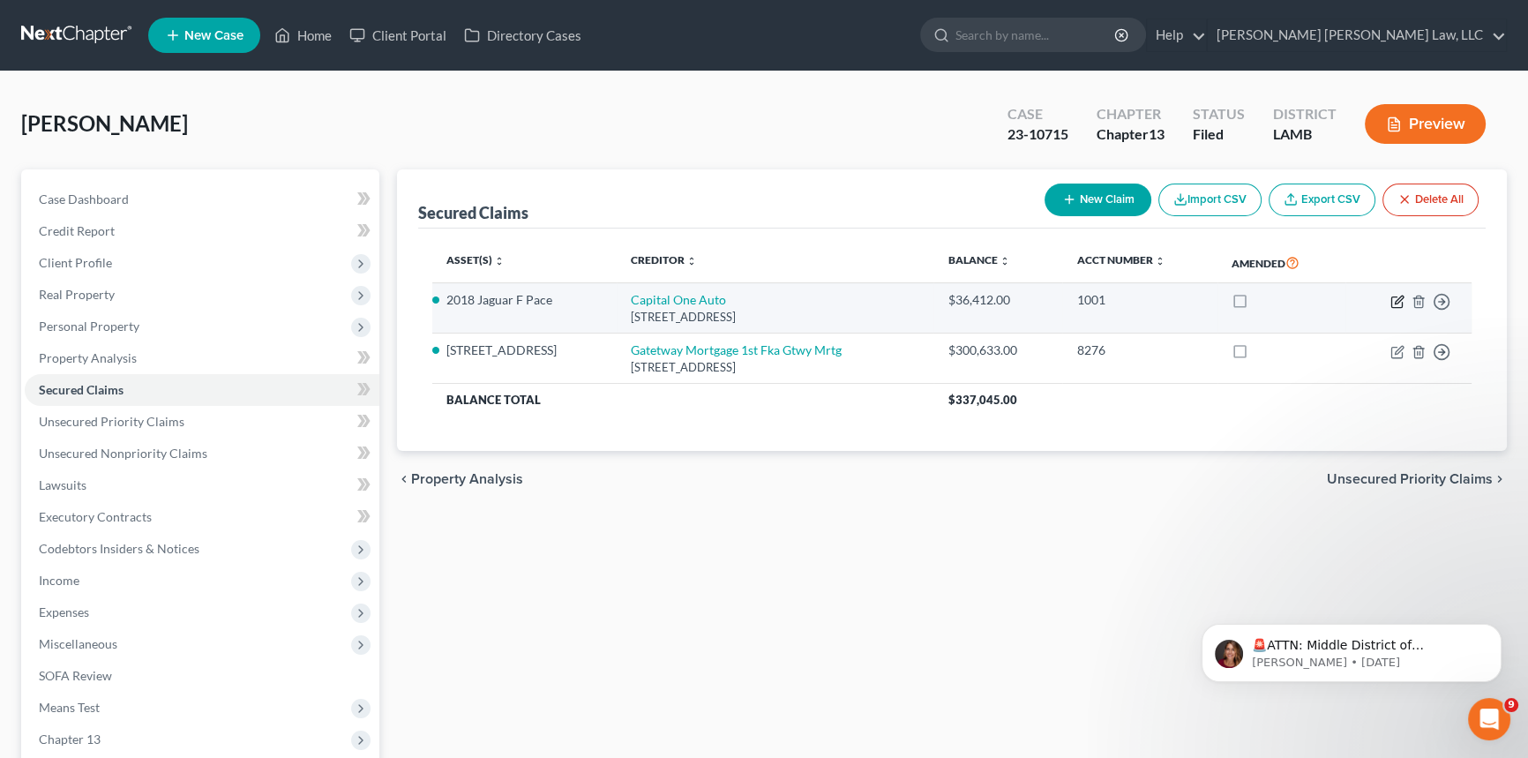
click at [1393, 296] on icon "button" at bounding box center [1397, 301] width 11 height 11
select select "45"
select select "0"
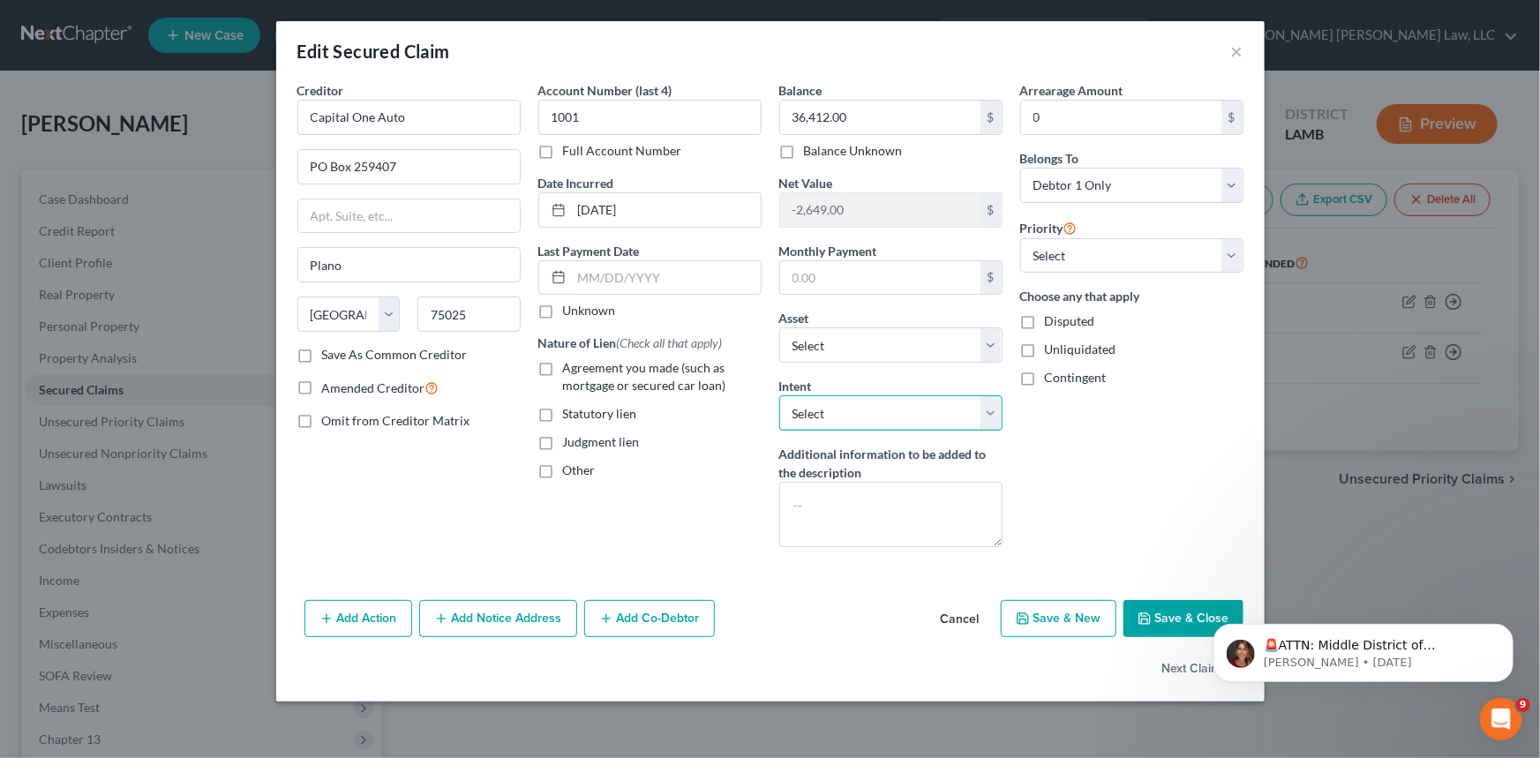
click at [861, 414] on select "Select Surrender Redeem Reaffirm Avoid Other" at bounding box center [890, 412] width 223 height 35
select select "0"
click at [779, 395] on select "Select Surrender Redeem Reaffirm Avoid Other" at bounding box center [890, 412] width 223 height 35
click at [1168, 618] on button "Save & Close" at bounding box center [1183, 618] width 120 height 37
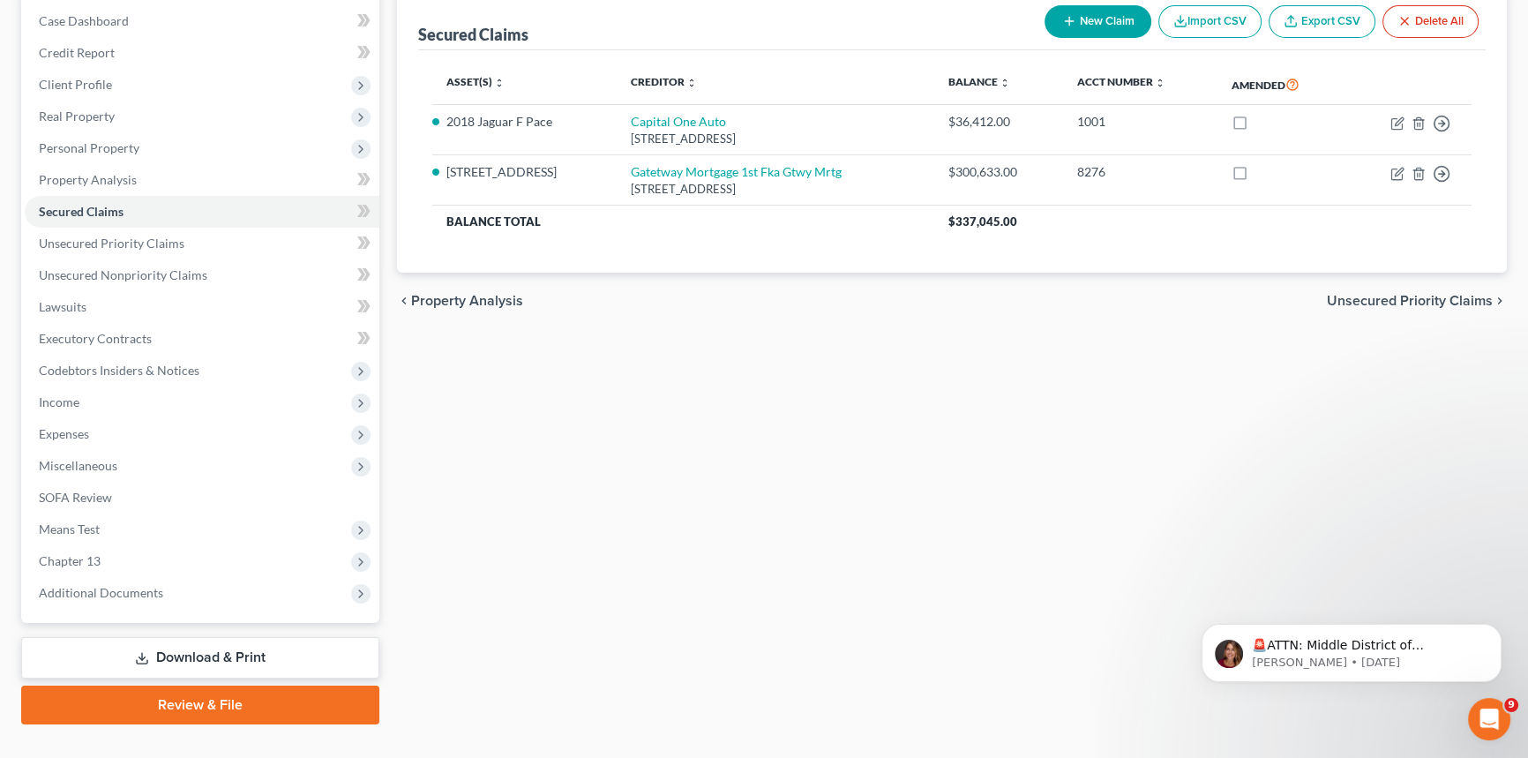
scroll to position [209, 0]
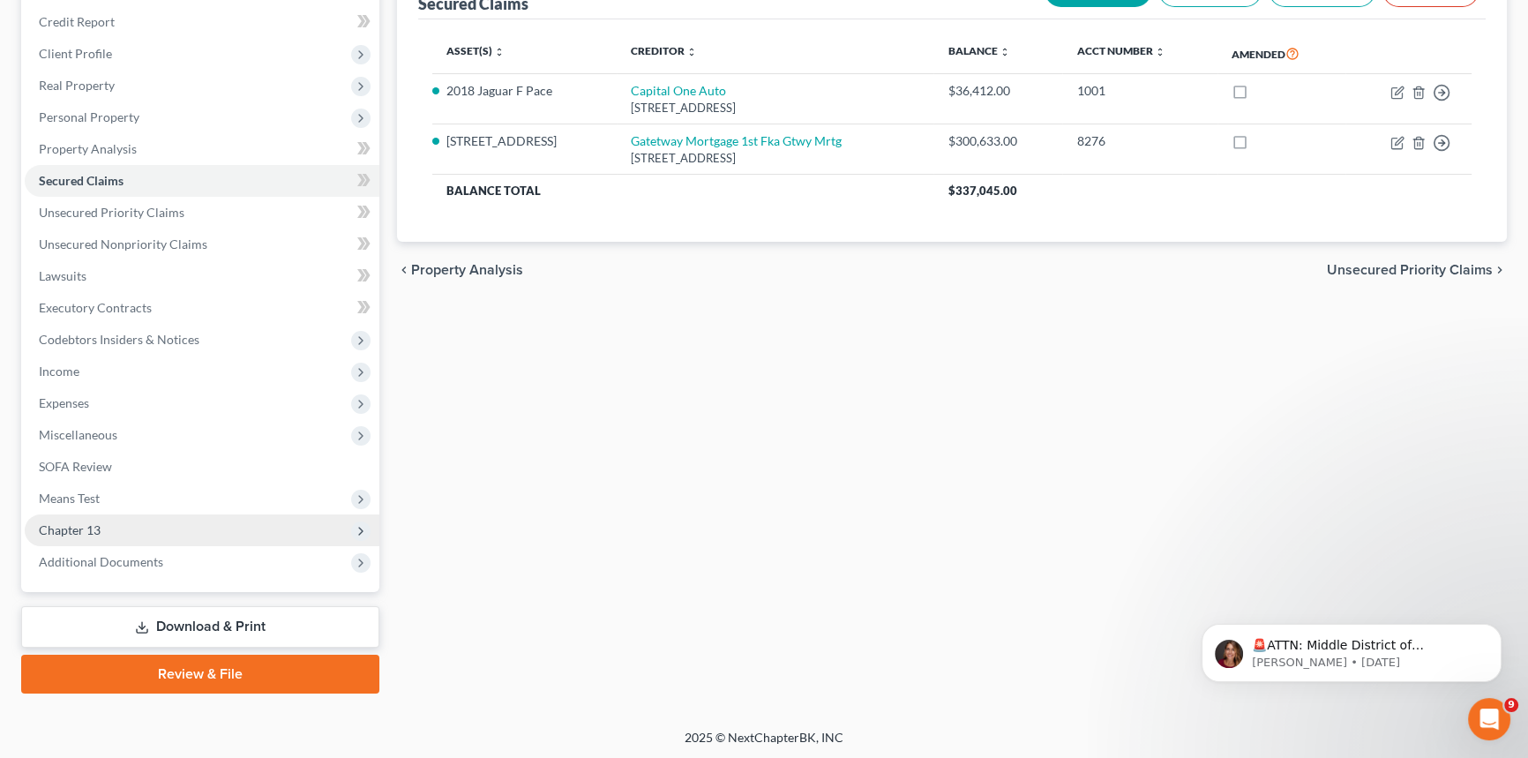
click at [311, 525] on span "Chapter 13" at bounding box center [202, 530] width 355 height 32
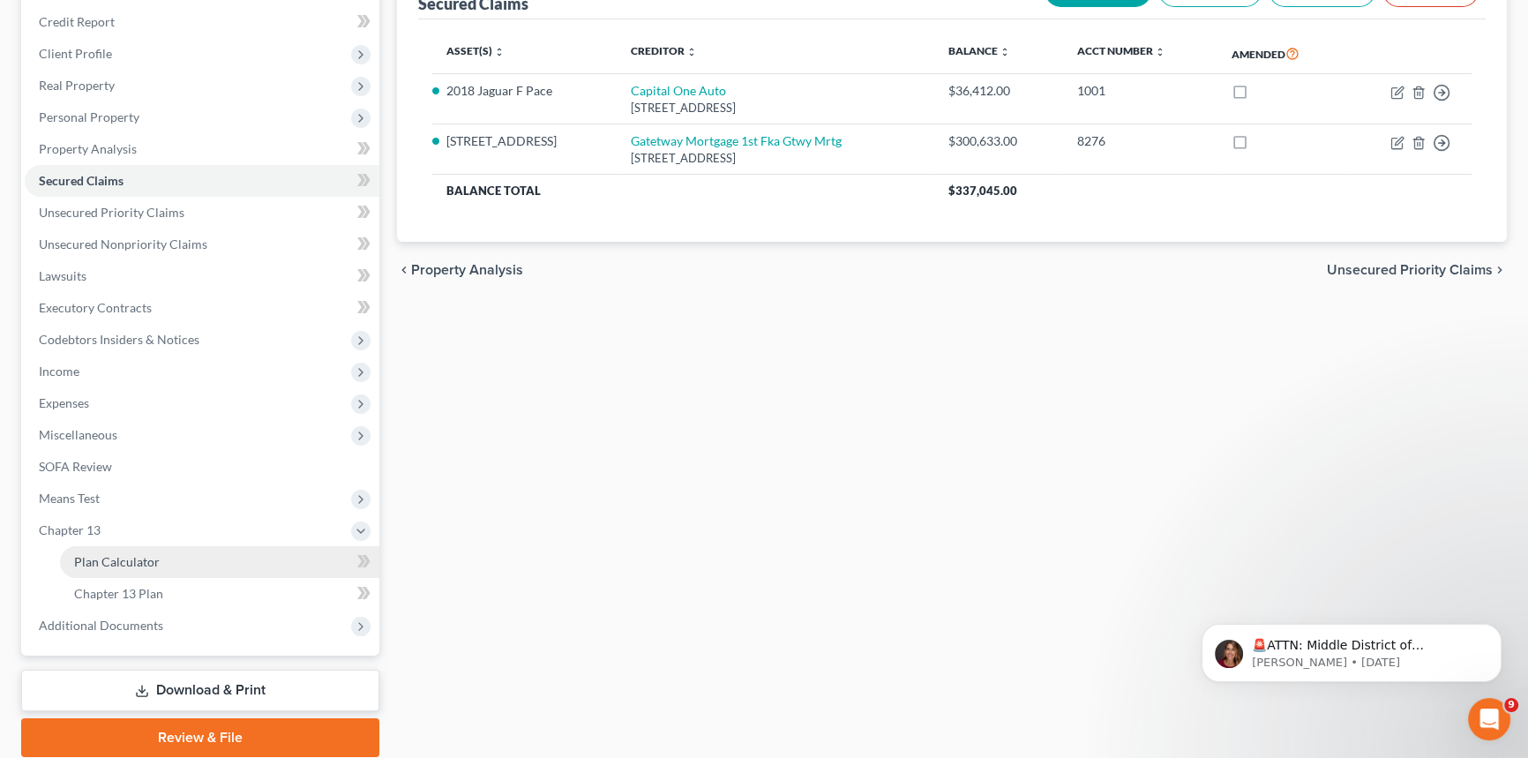
click at [305, 557] on link "Plan Calculator" at bounding box center [219, 562] width 319 height 32
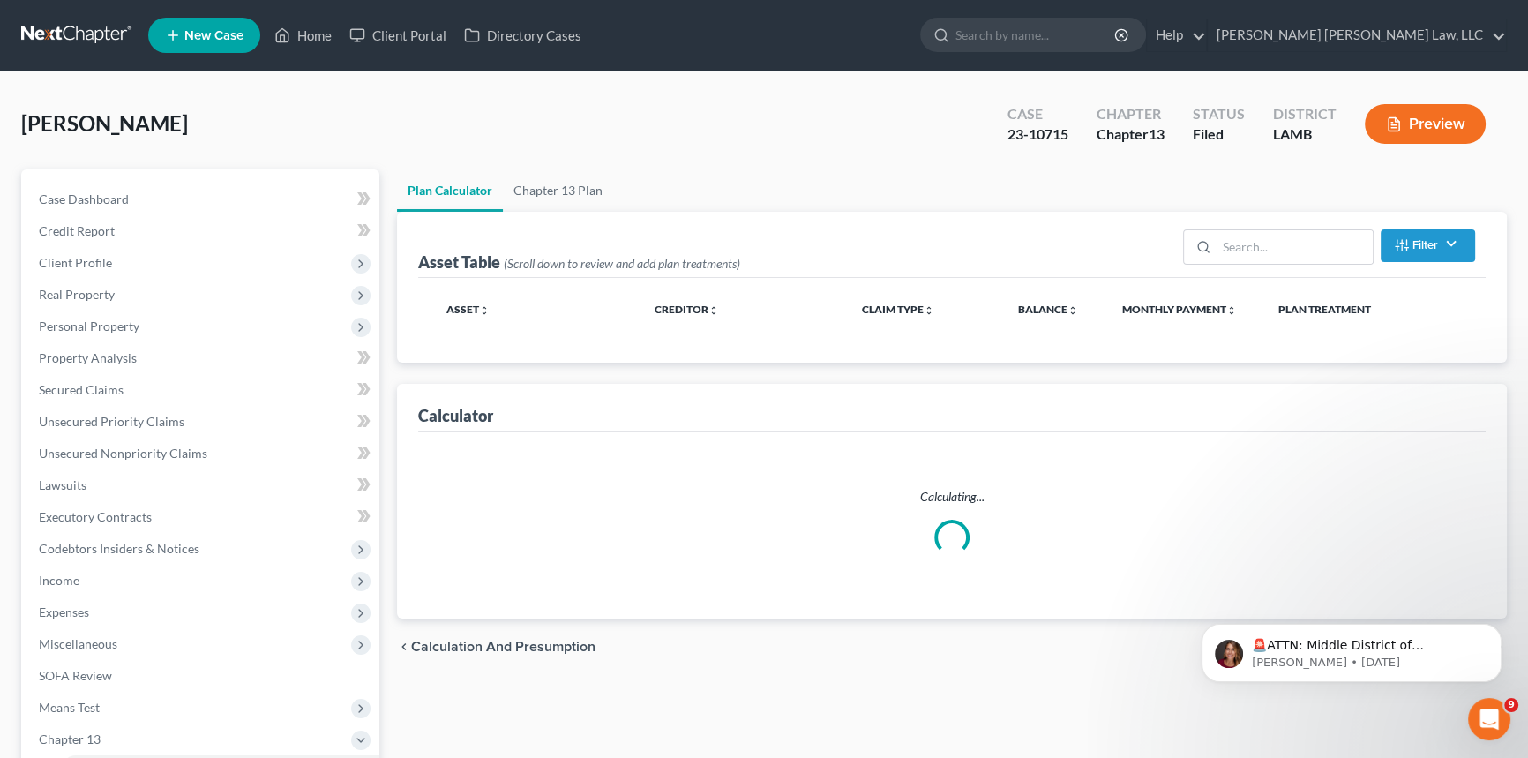
select select "59"
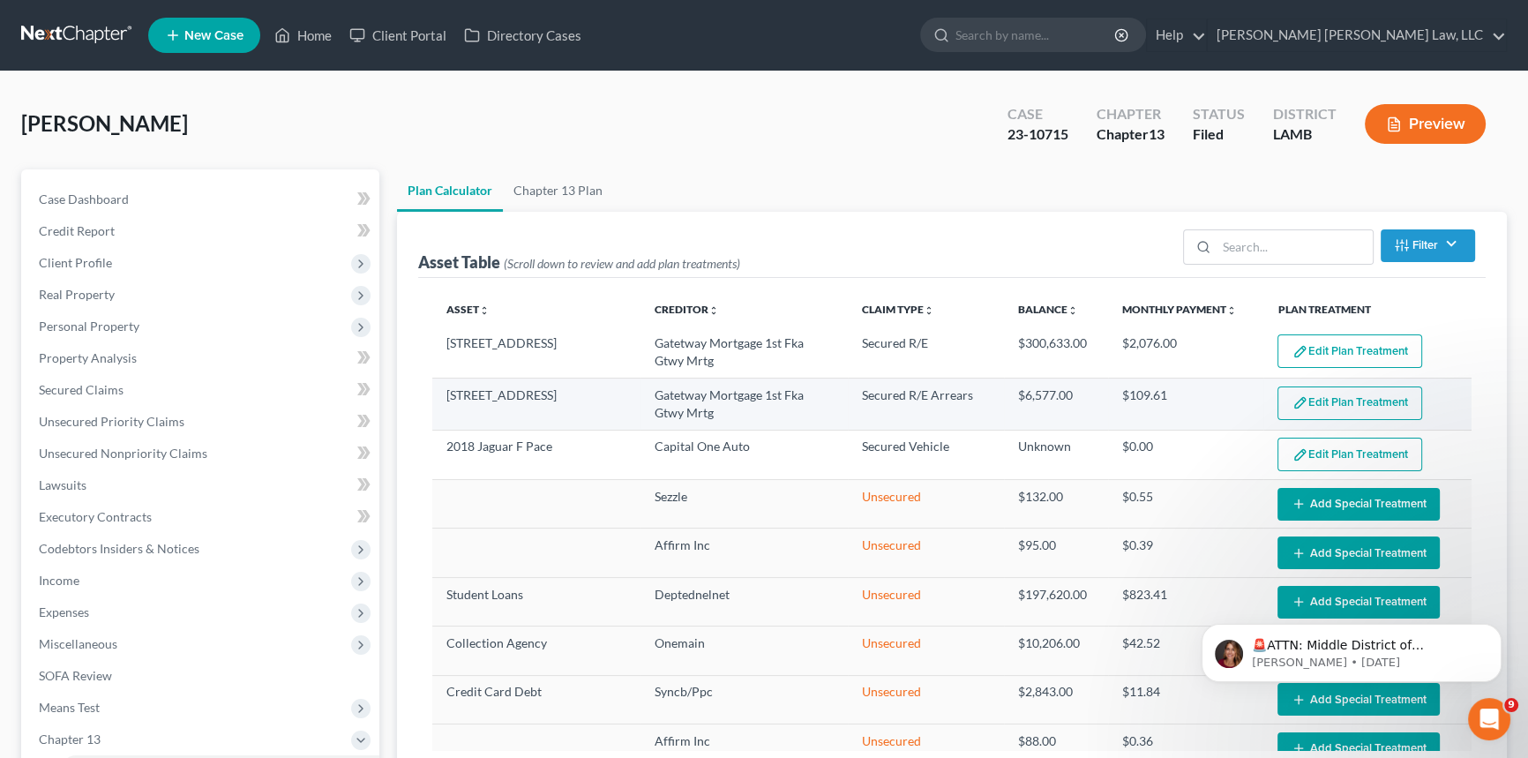
select select "59"
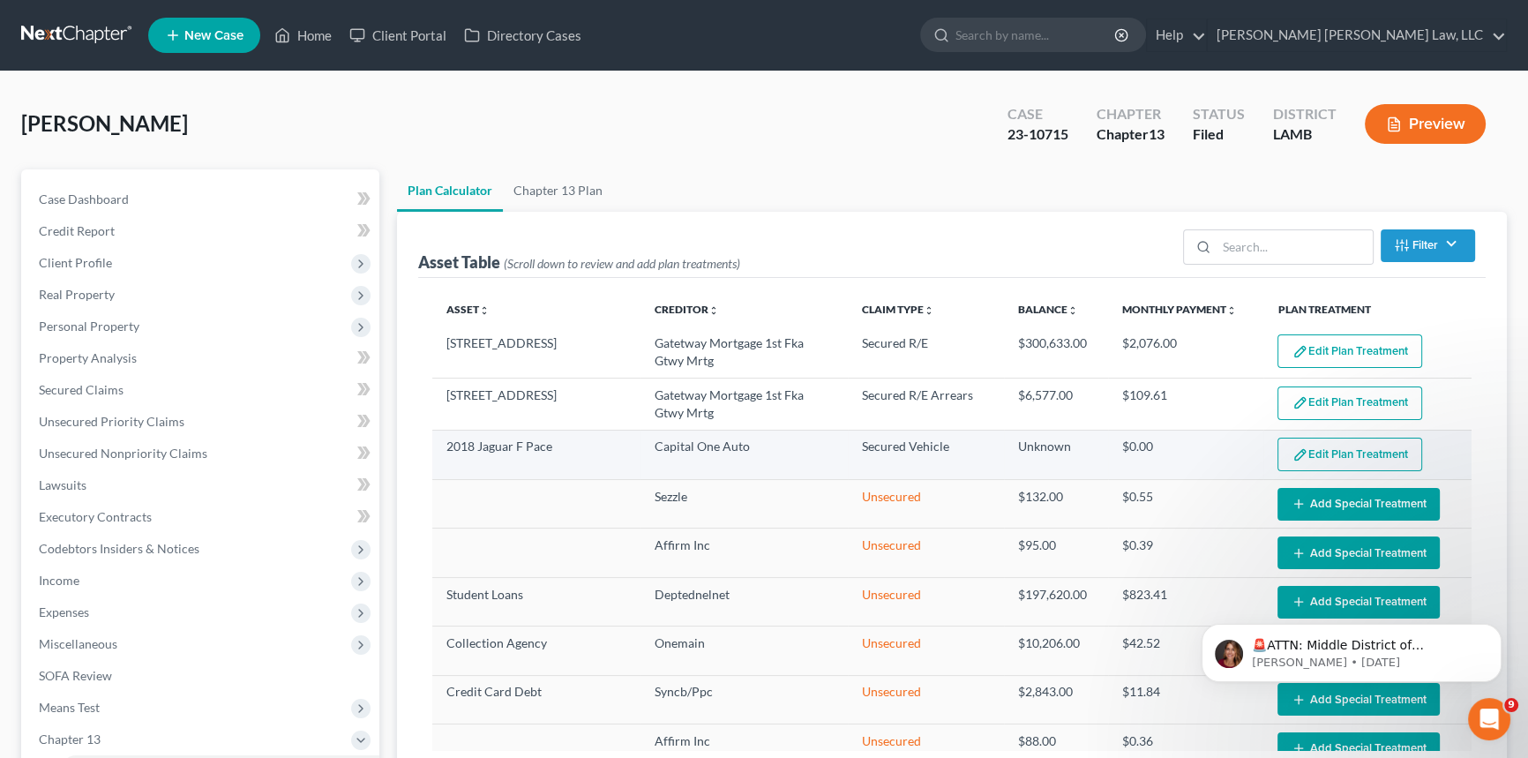
click at [1302, 450] on button "Edit Plan Treatment" at bounding box center [1350, 455] width 145 height 34
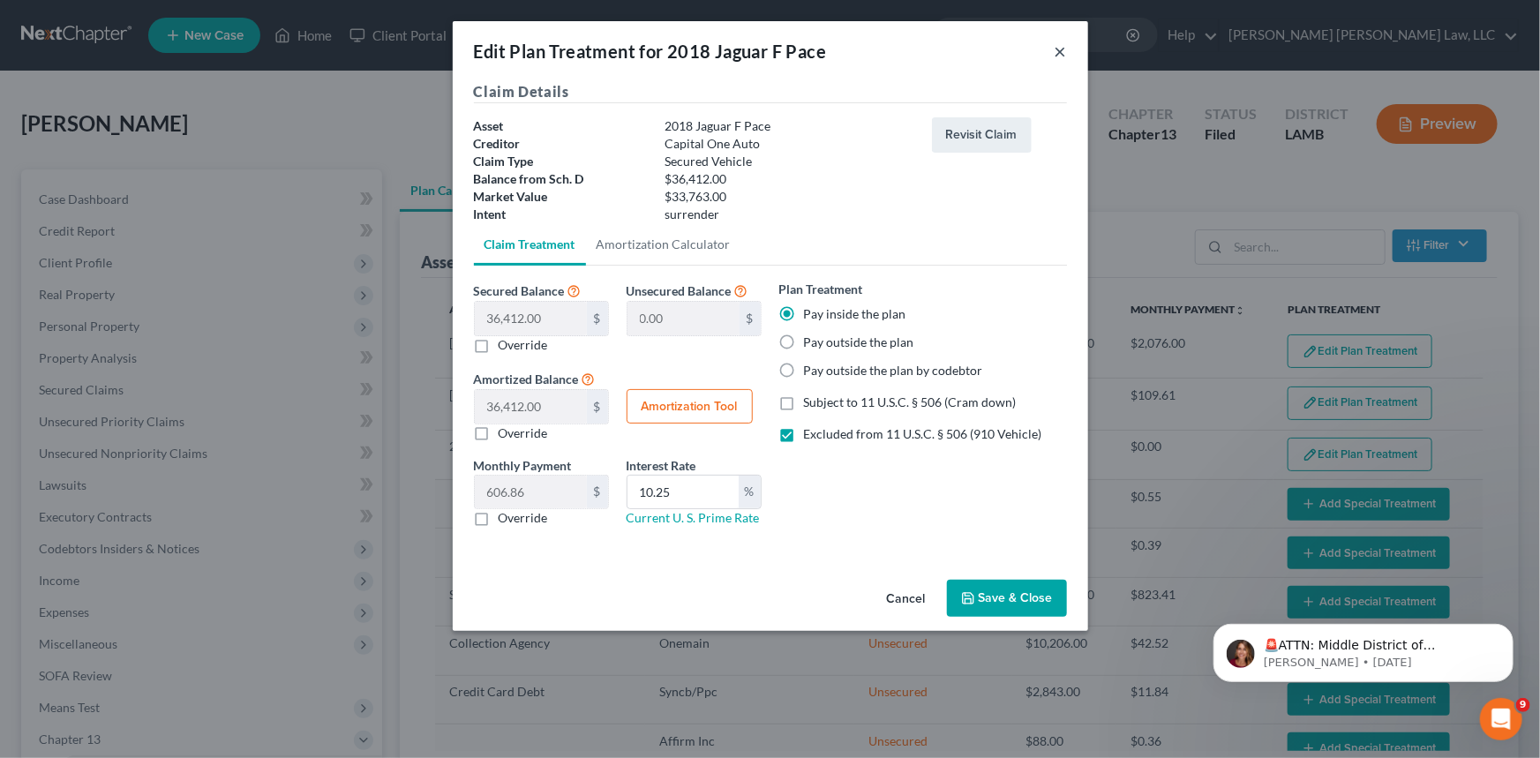
click at [1061, 56] on button "×" at bounding box center [1060, 51] width 12 height 21
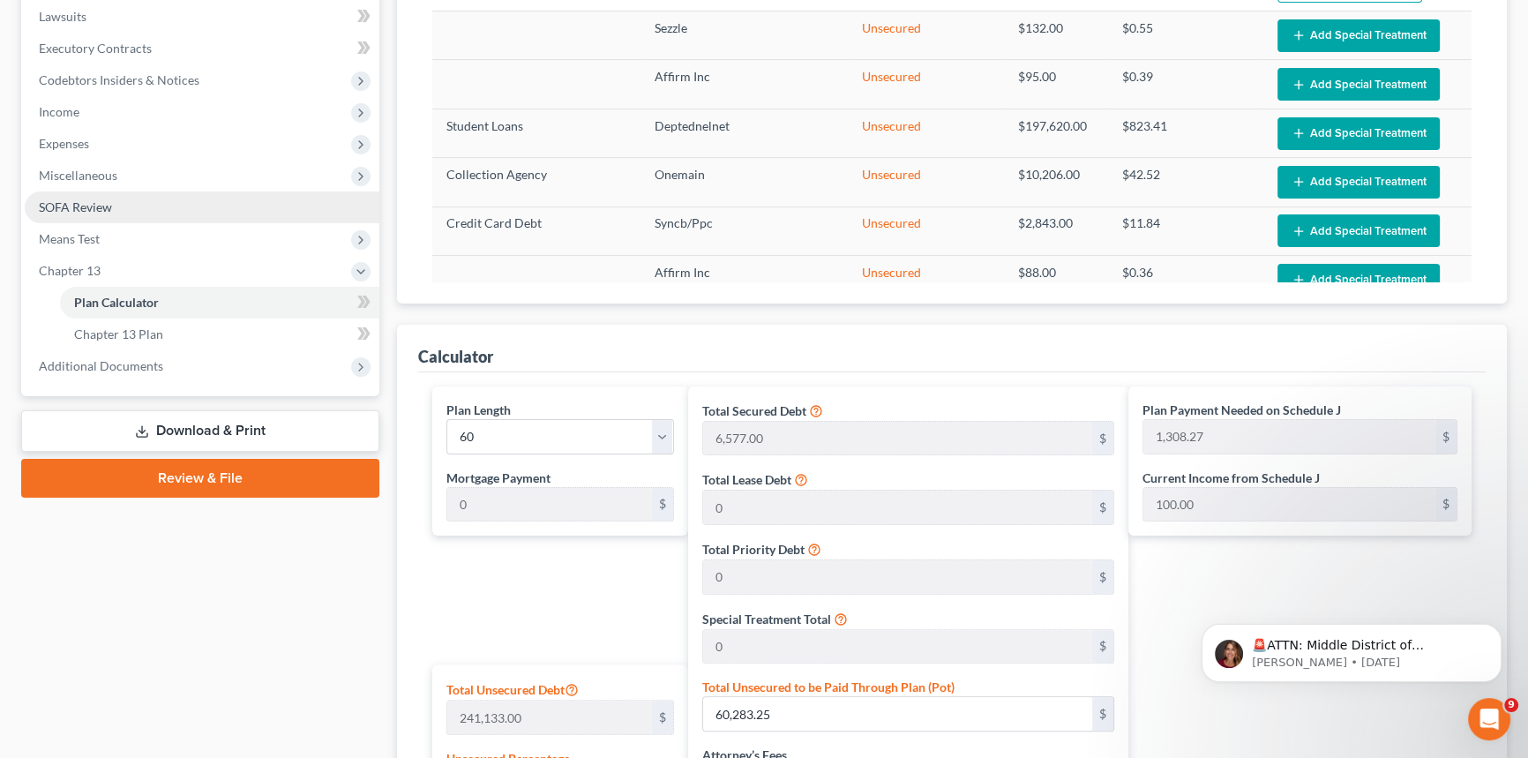
scroll to position [481, 0]
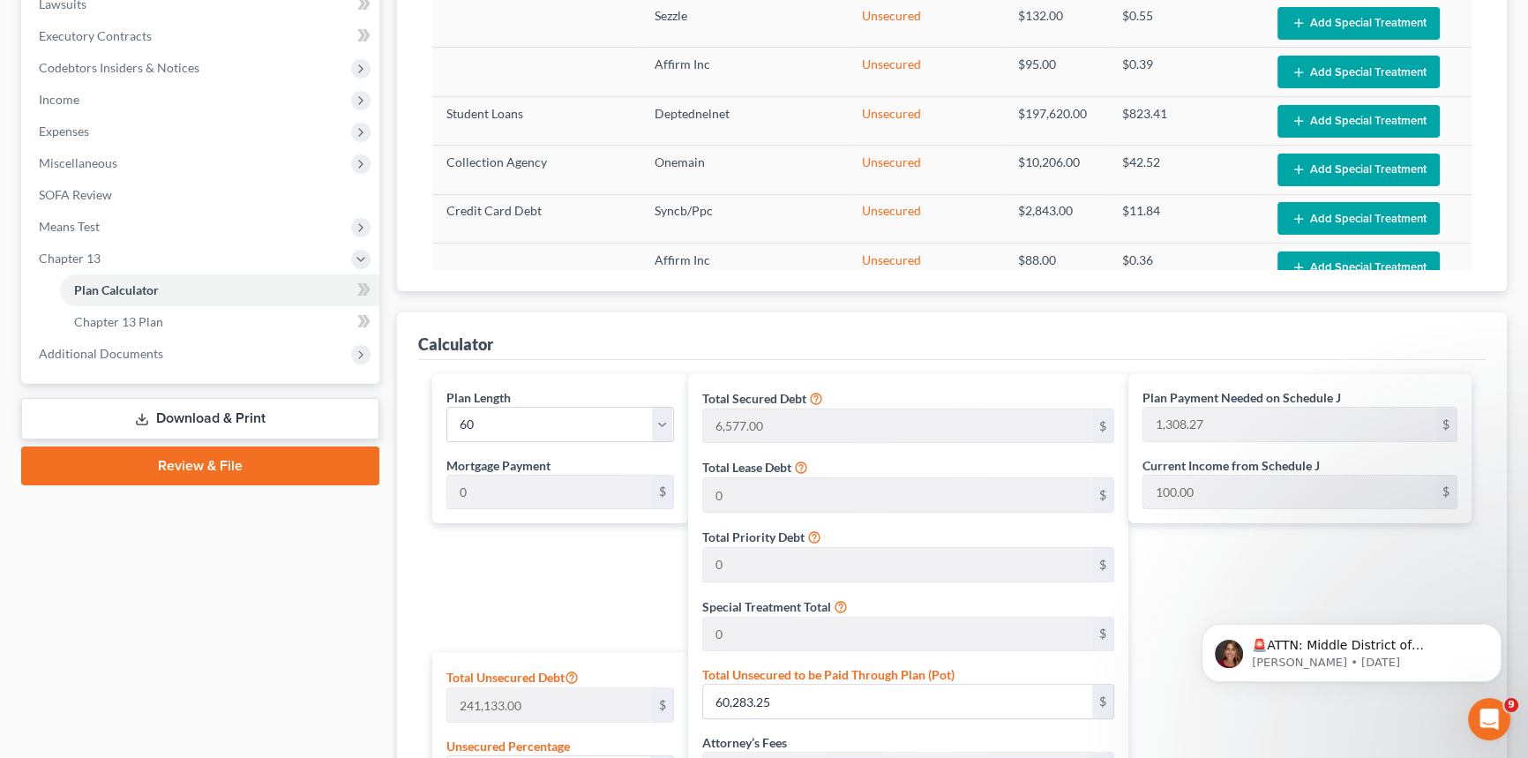
click at [303, 409] on link "Download & Print" at bounding box center [200, 418] width 358 height 41
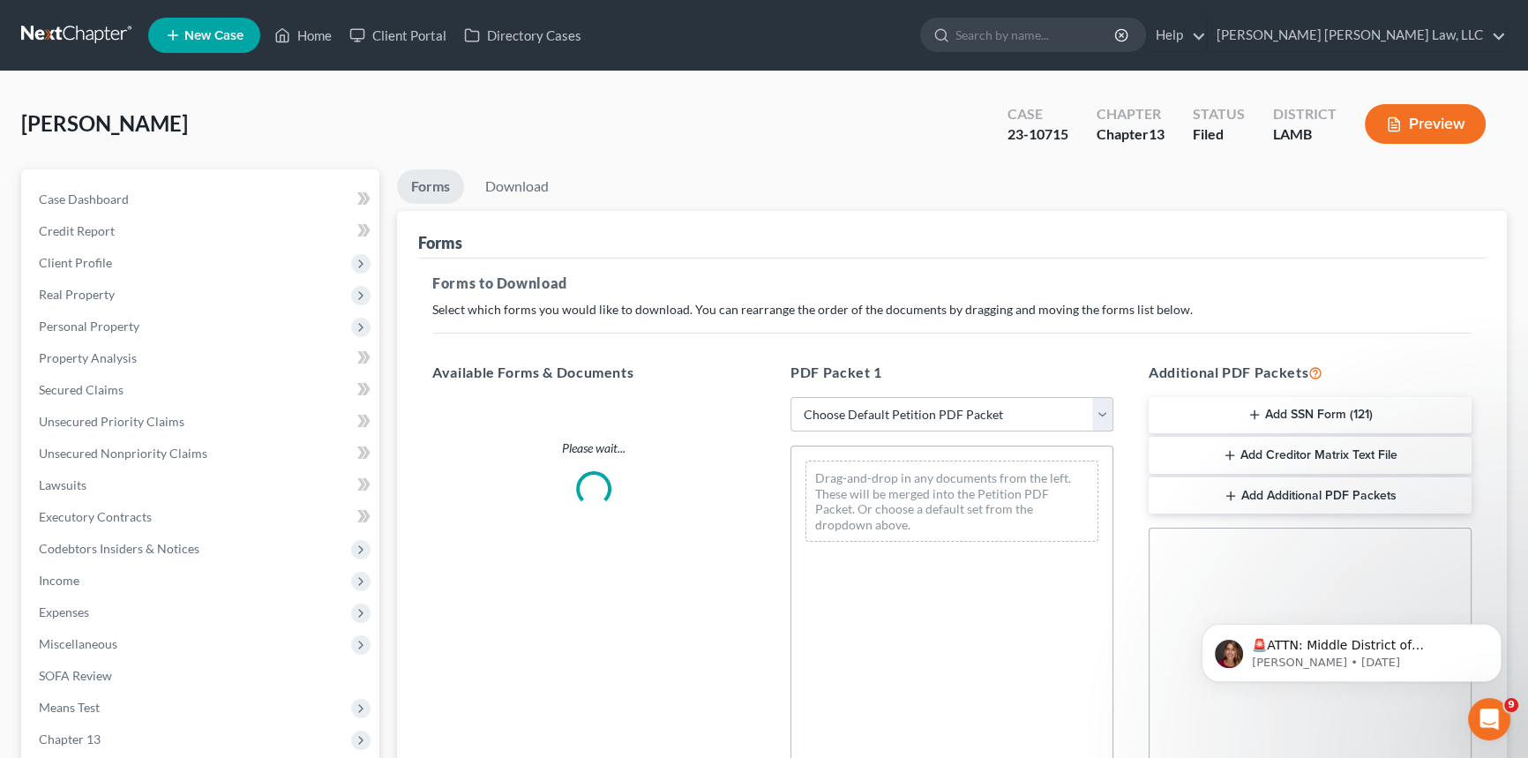
click at [918, 408] on select "Choose Default Petition PDF Packet Complete Bankruptcy Petition (all forms and …" at bounding box center [952, 414] width 323 height 35
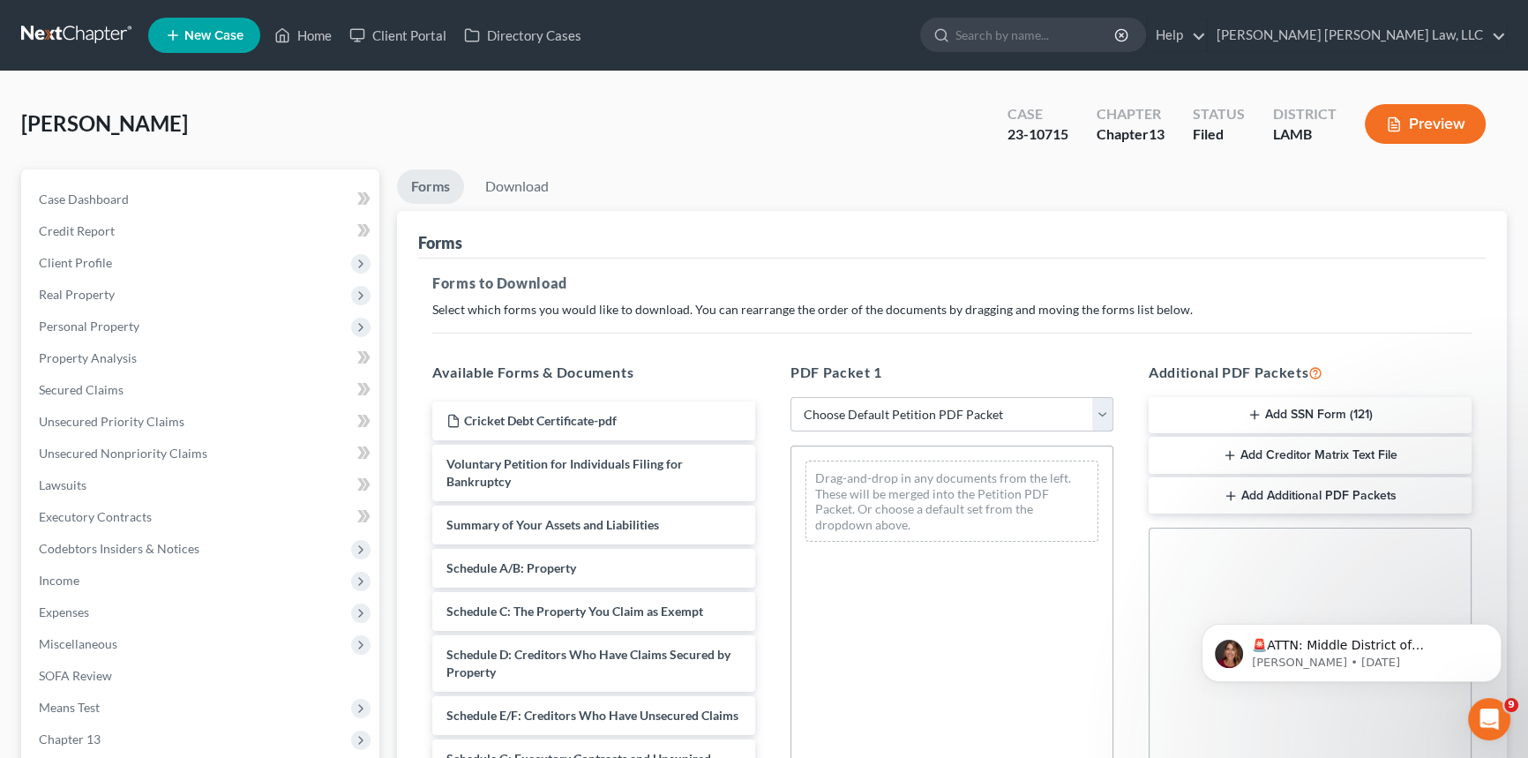
select select "2"
click at [791, 397] on select "Choose Default Petition PDF Packet Complete Bankruptcy Petition (all forms and …" at bounding box center [952, 414] width 323 height 35
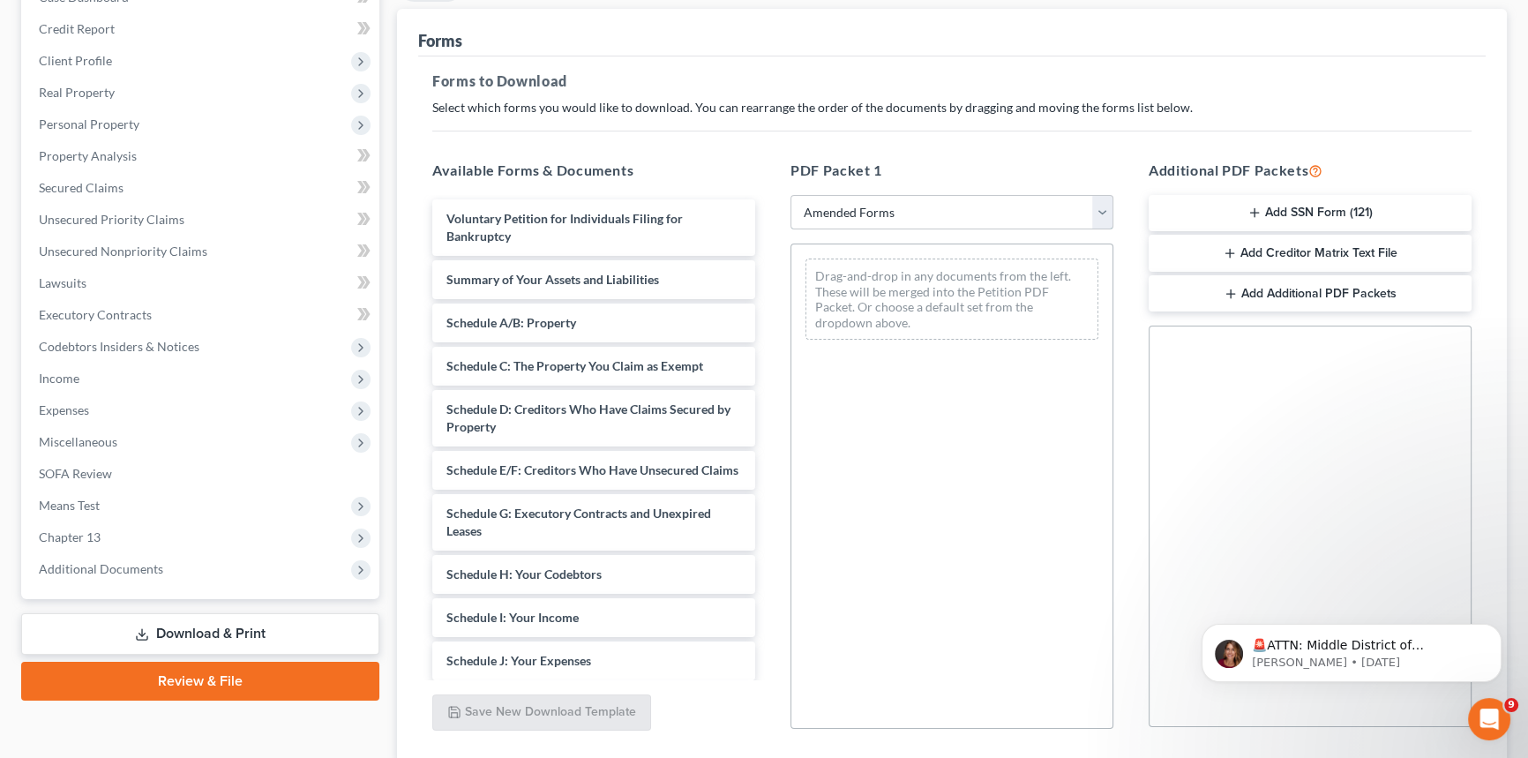
scroll to position [240, 0]
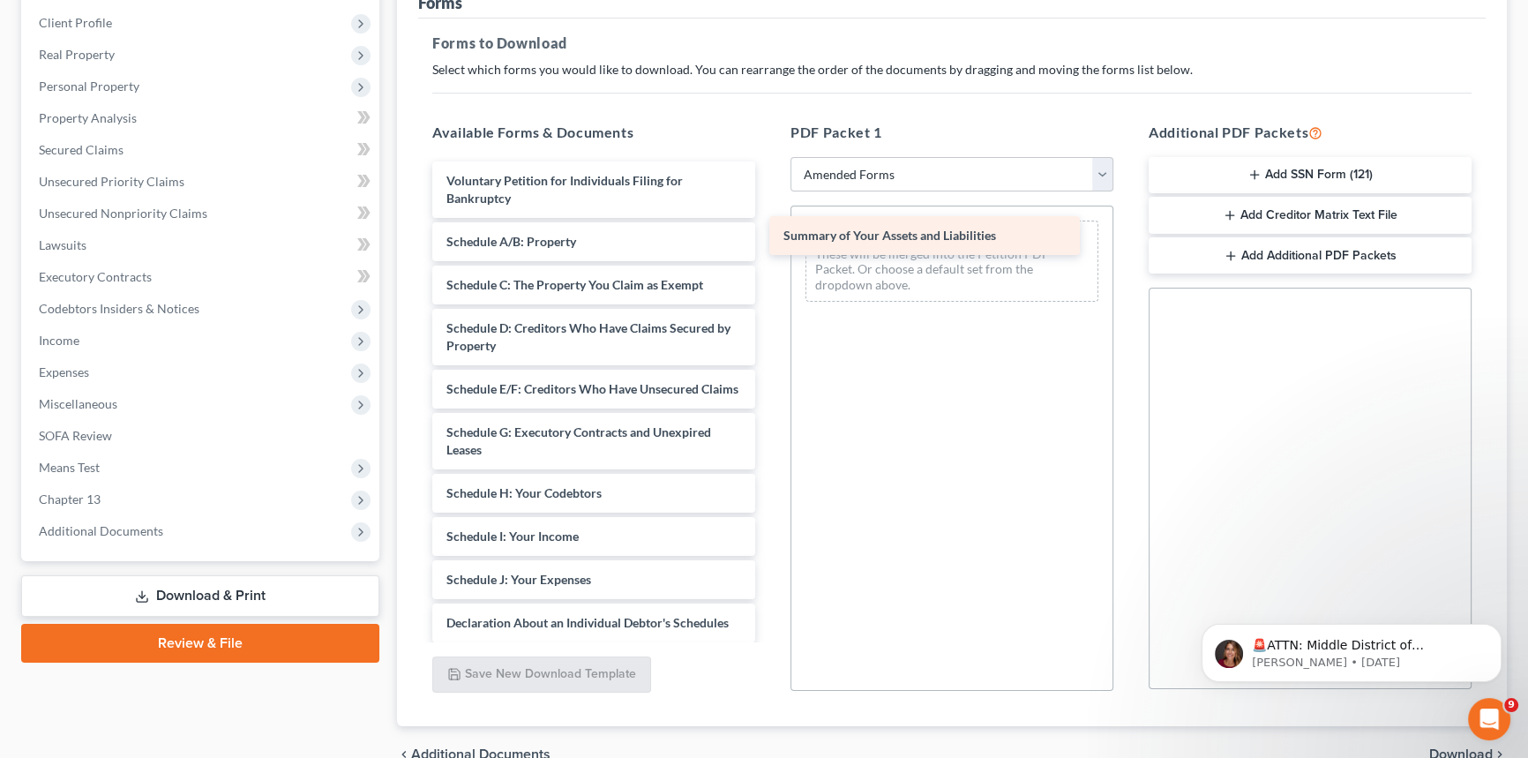
drag, startPoint x: 627, startPoint y: 241, endPoint x: 964, endPoint y: 237, distance: 337.1
click at [769, 237] on div "Summary of Your Assets and Liabilities Voluntary Petition for Individuals Filin…" at bounding box center [593, 579] width 351 height 836
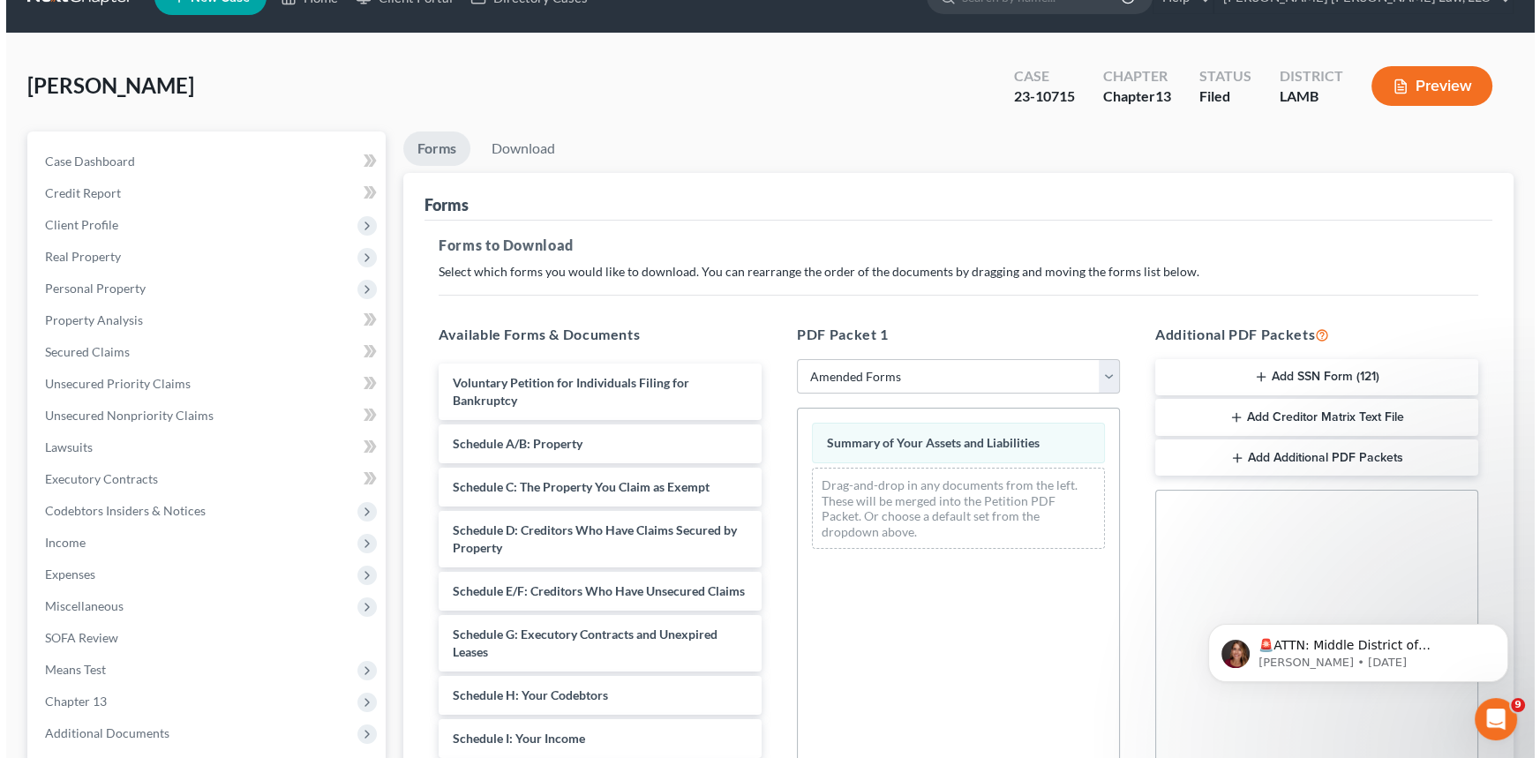
scroll to position [0, 0]
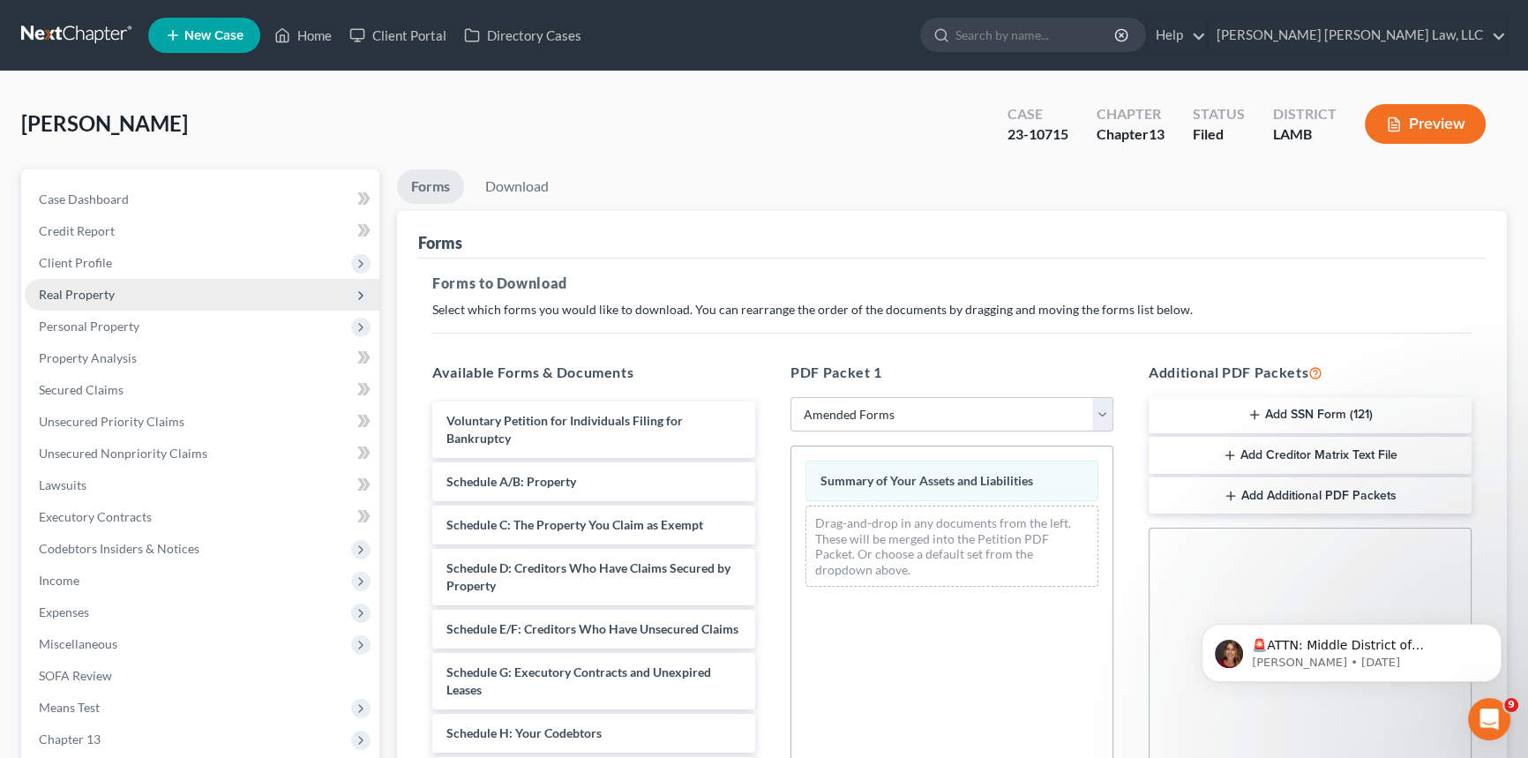
click at [89, 290] on span "Real Property" at bounding box center [77, 294] width 76 height 15
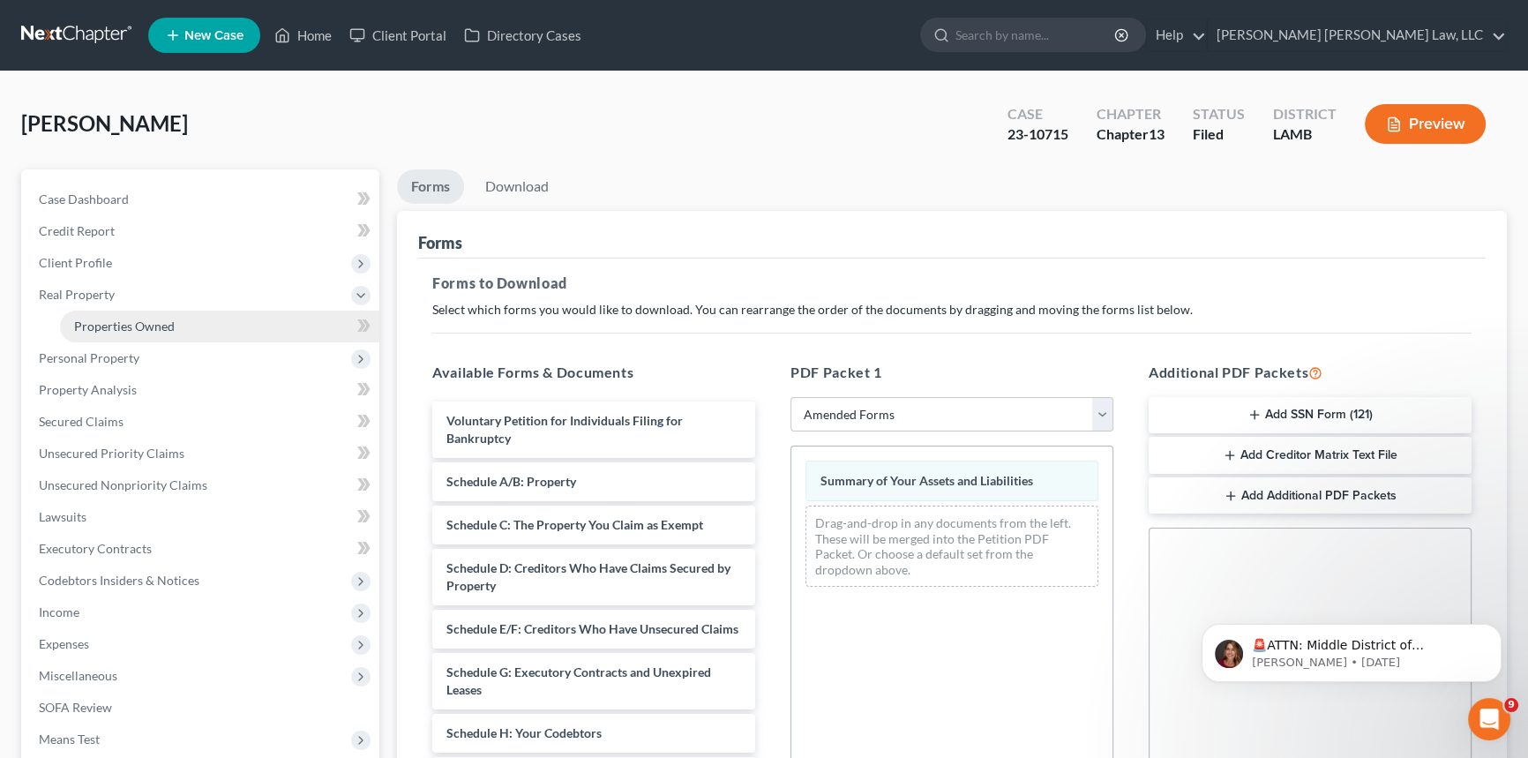
click at [124, 321] on span "Properties Owned" at bounding box center [124, 326] width 101 height 15
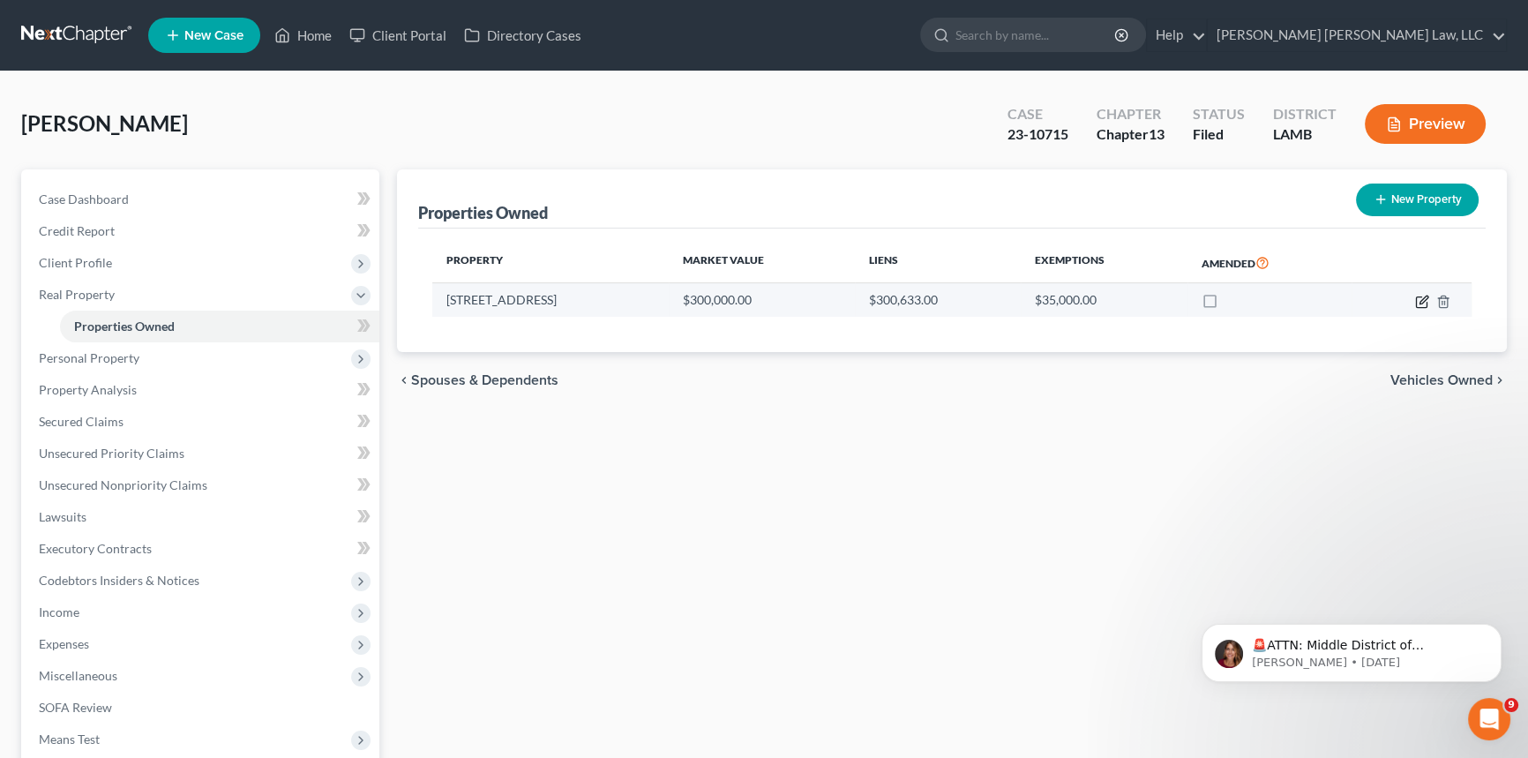
click at [1425, 296] on icon "button" at bounding box center [1422, 302] width 14 height 14
select select "19"
select select "0"
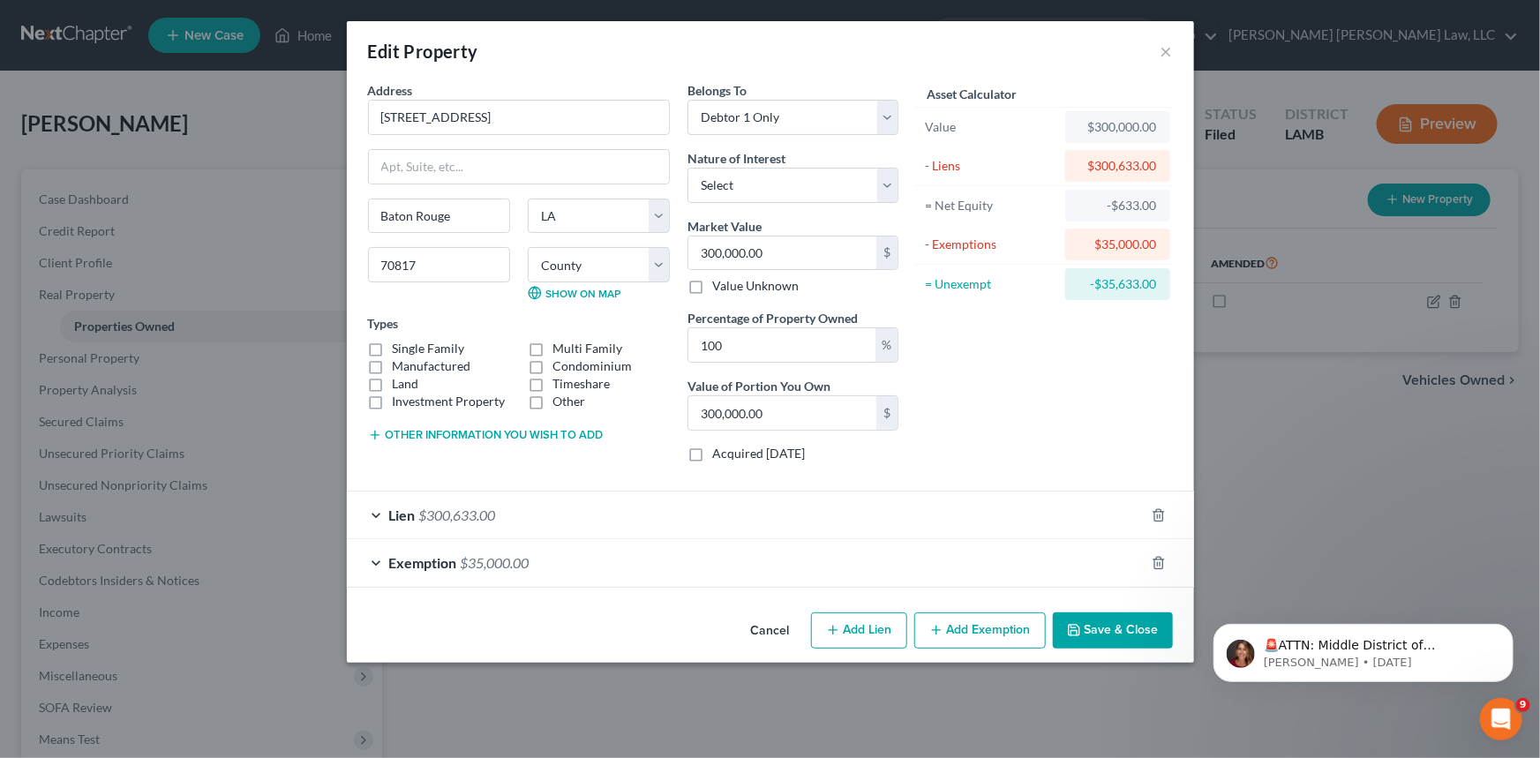
click at [381, 510] on div "Lien $300,633.00" at bounding box center [746, 514] width 798 height 47
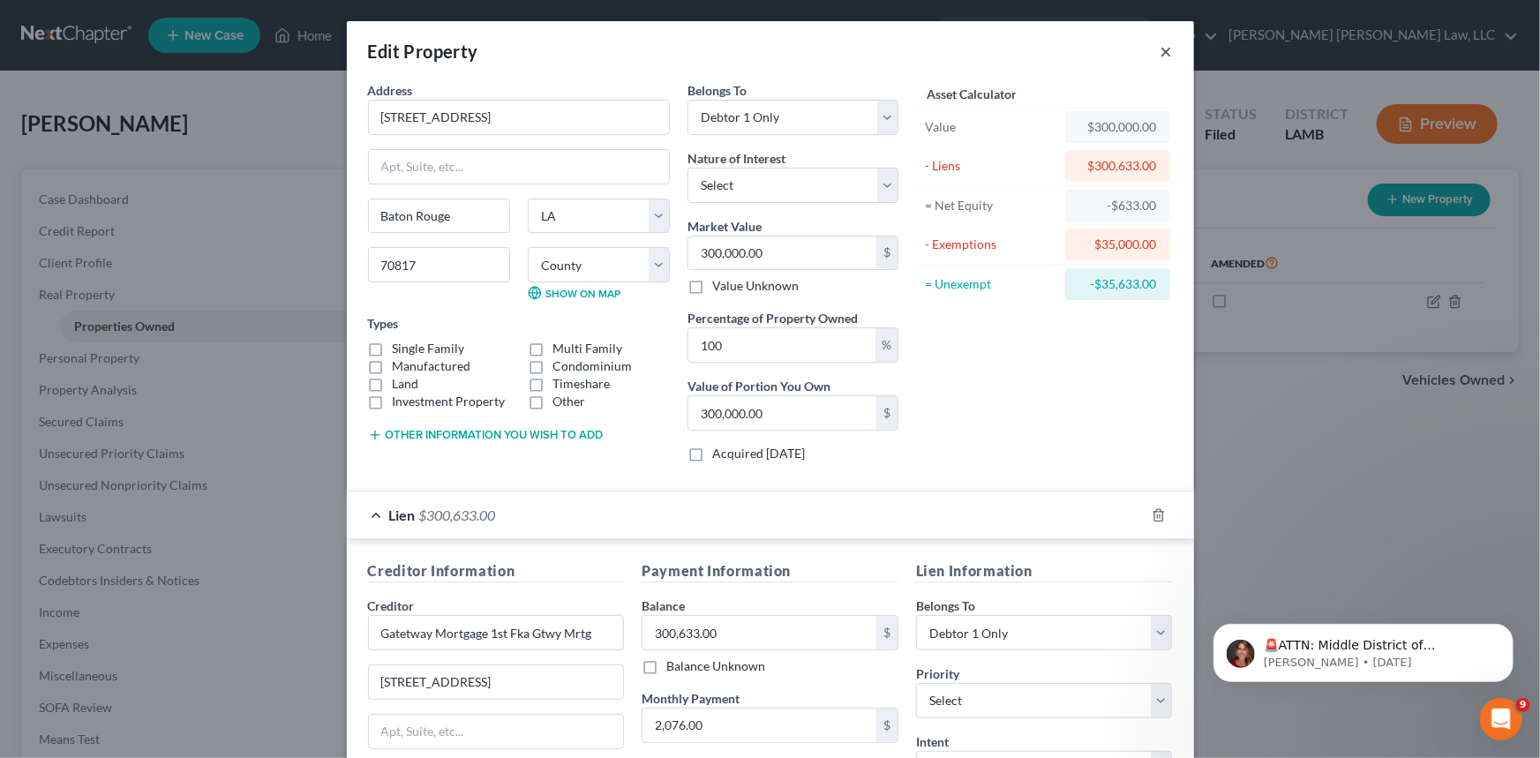
click at [1160, 49] on button "×" at bounding box center [1166, 51] width 12 height 21
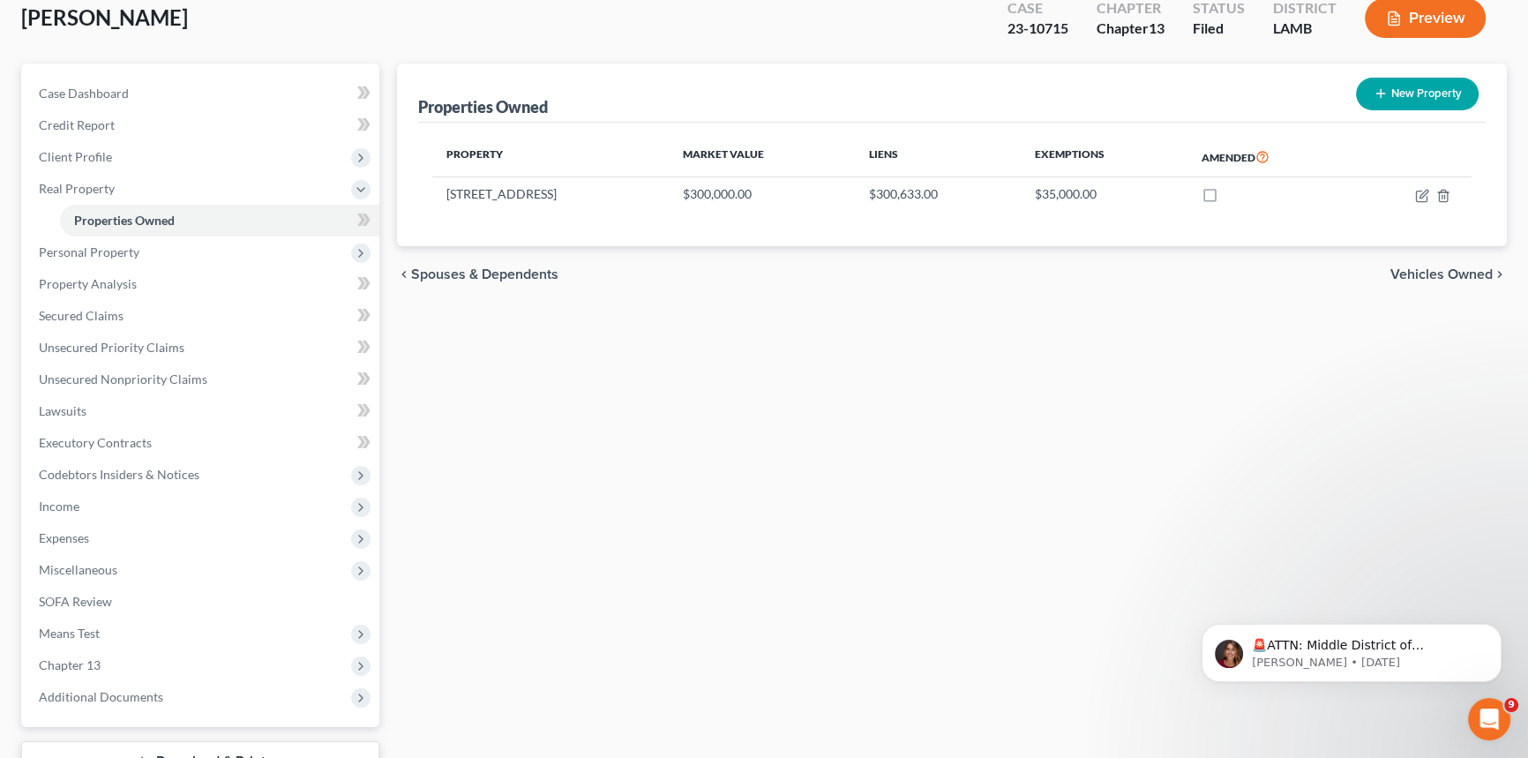
scroll to position [241, 0]
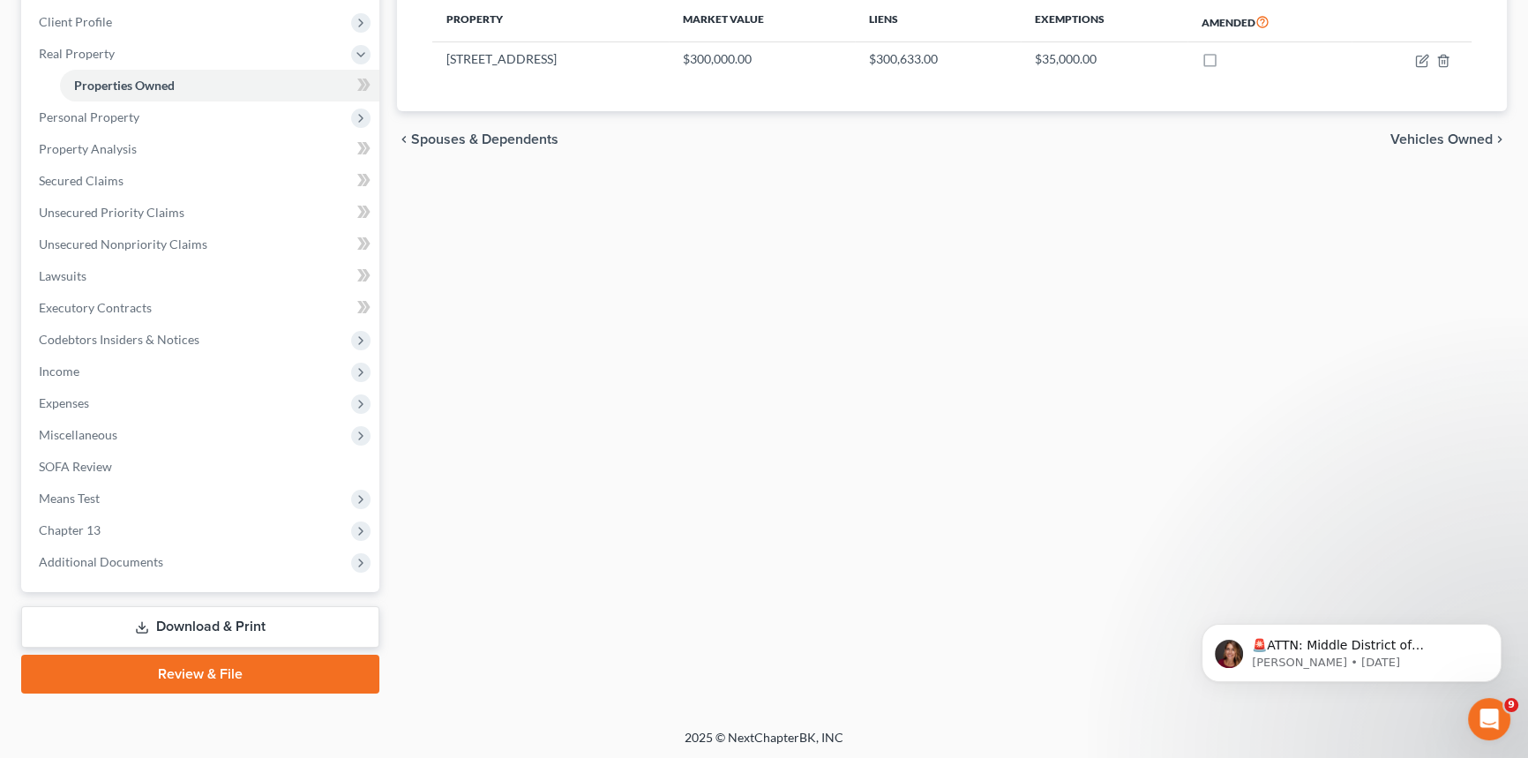
click at [281, 618] on link "Download & Print" at bounding box center [200, 626] width 358 height 41
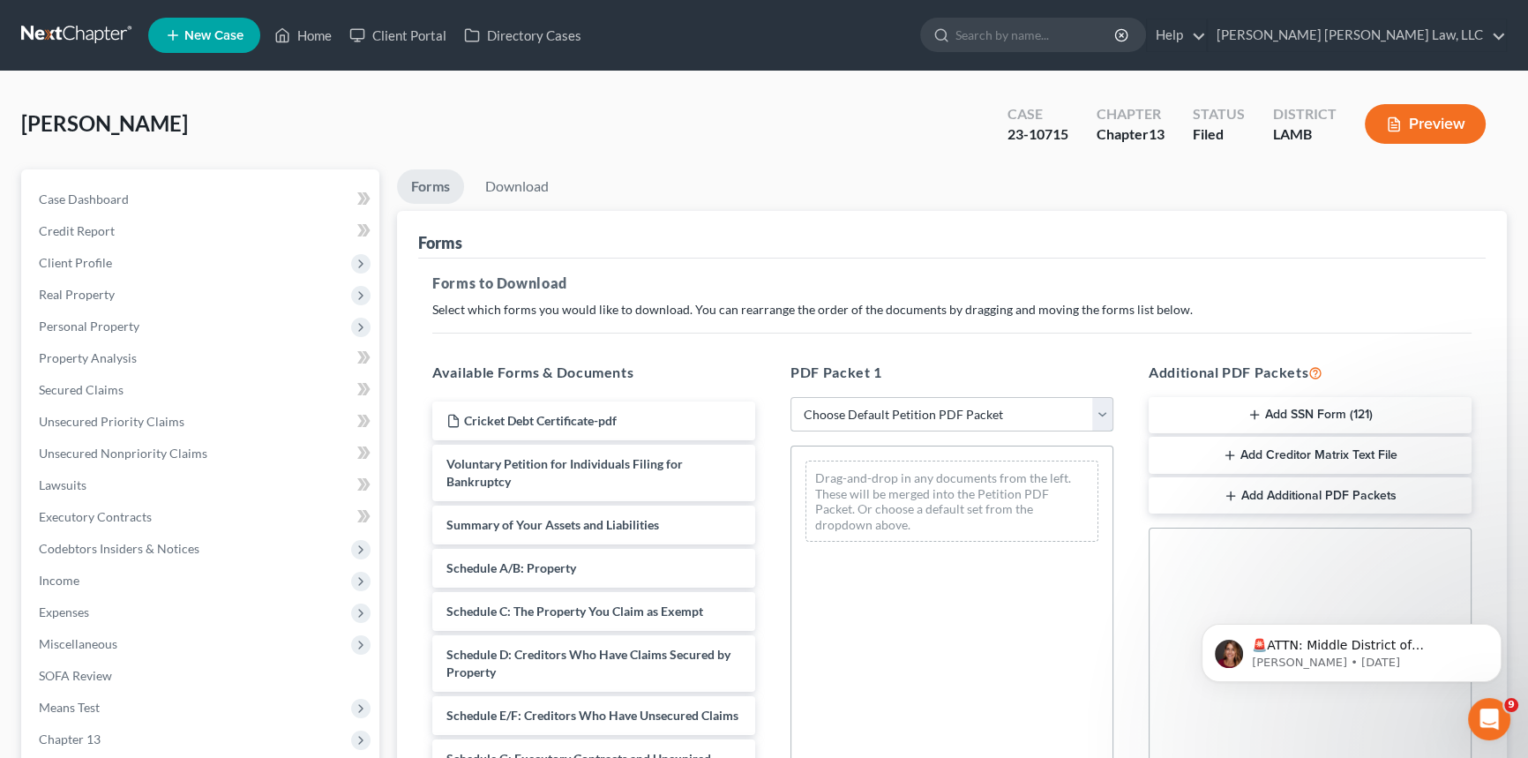
click at [970, 411] on select "Choose Default Petition PDF Packet Complete Bankruptcy Petition (all forms and …" at bounding box center [952, 414] width 323 height 35
select select "2"
click at [791, 397] on select "Choose Default Petition PDF Packet Complete Bankruptcy Petition (all forms and …" at bounding box center [952, 414] width 323 height 35
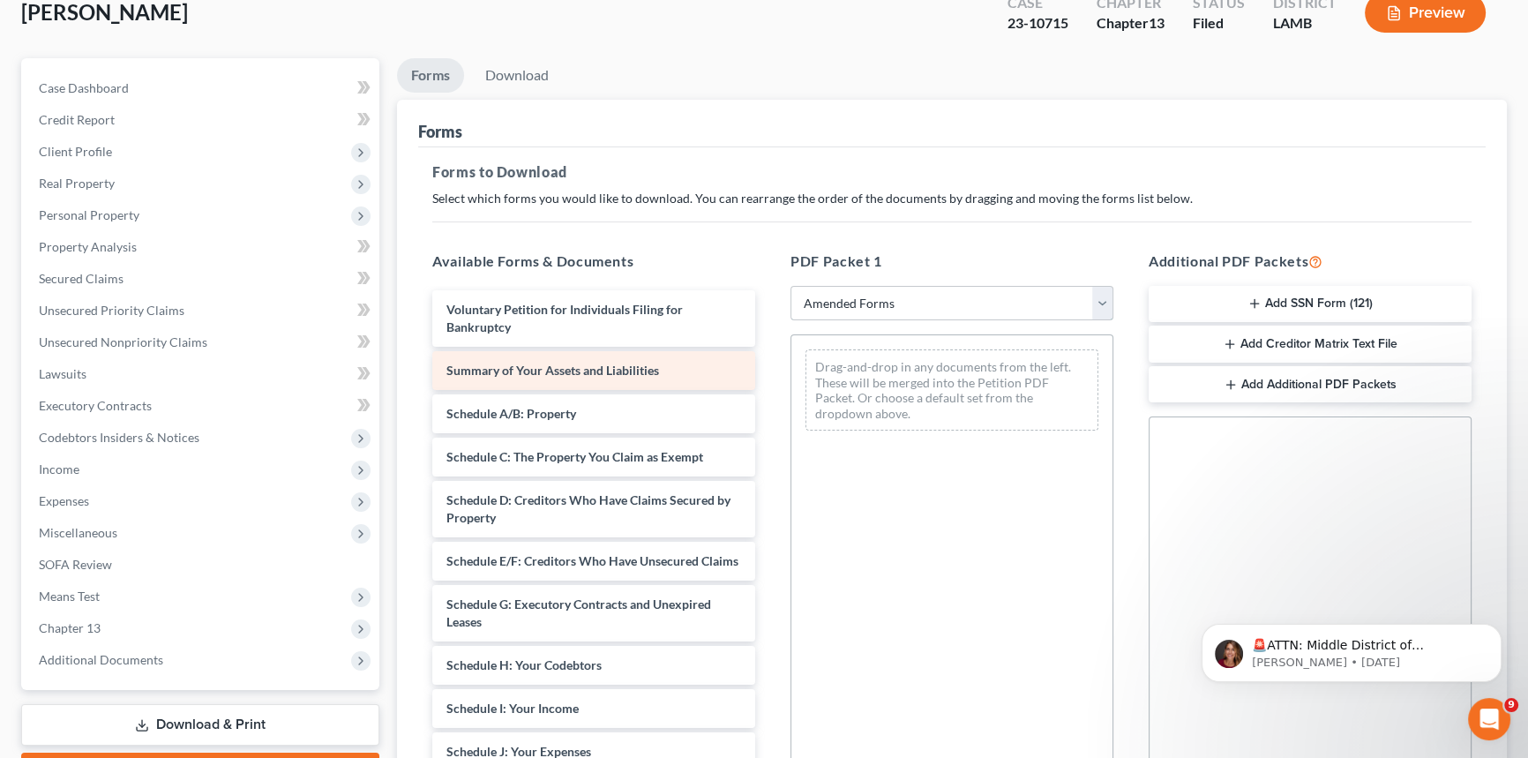
scroll to position [160, 0]
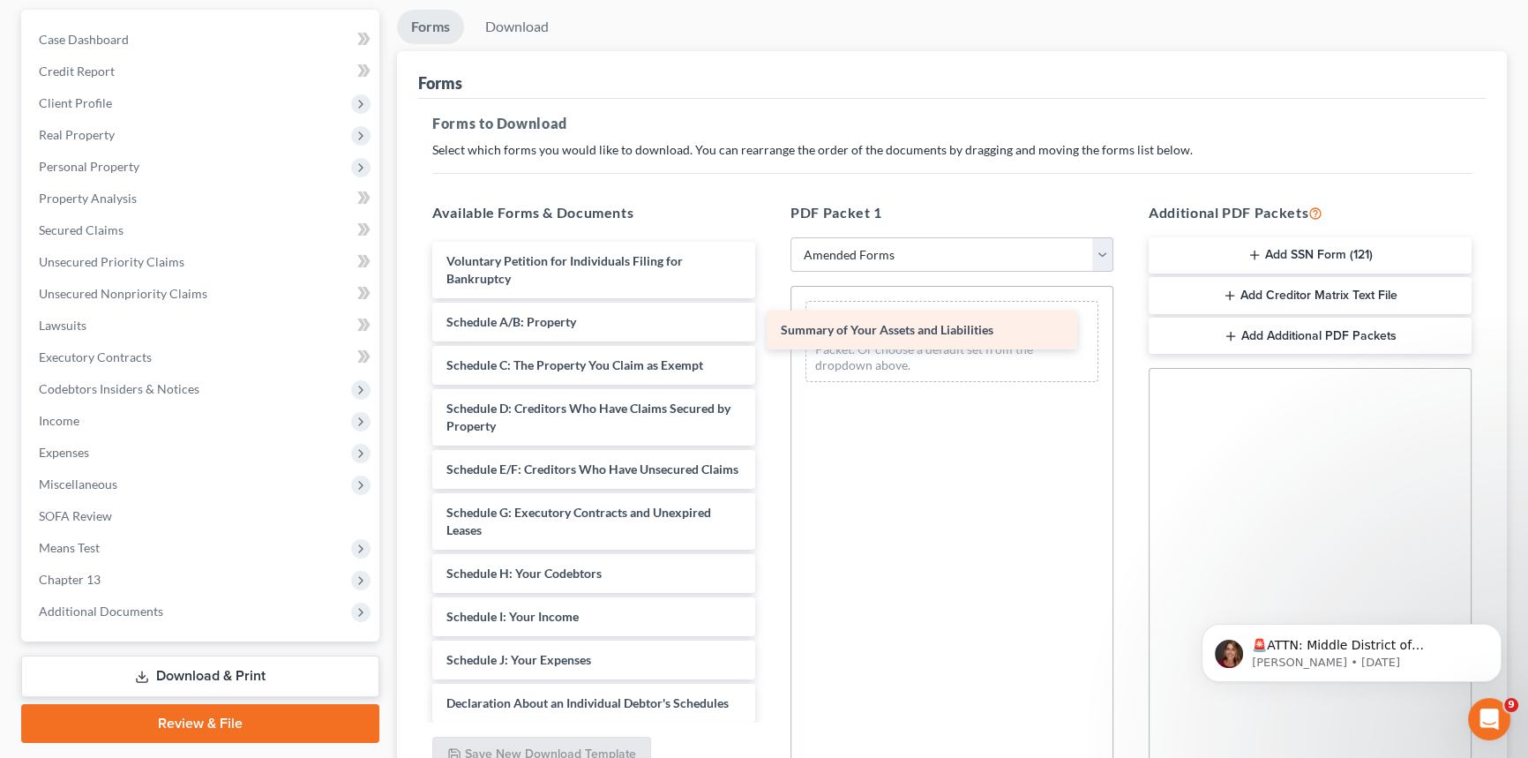
drag, startPoint x: 618, startPoint y: 321, endPoint x: 958, endPoint y: 332, distance: 340.8
click at [769, 332] on div "Summary of Your Assets and Liabilities Voluntary Petition for Individuals Filin…" at bounding box center [593, 660] width 351 height 836
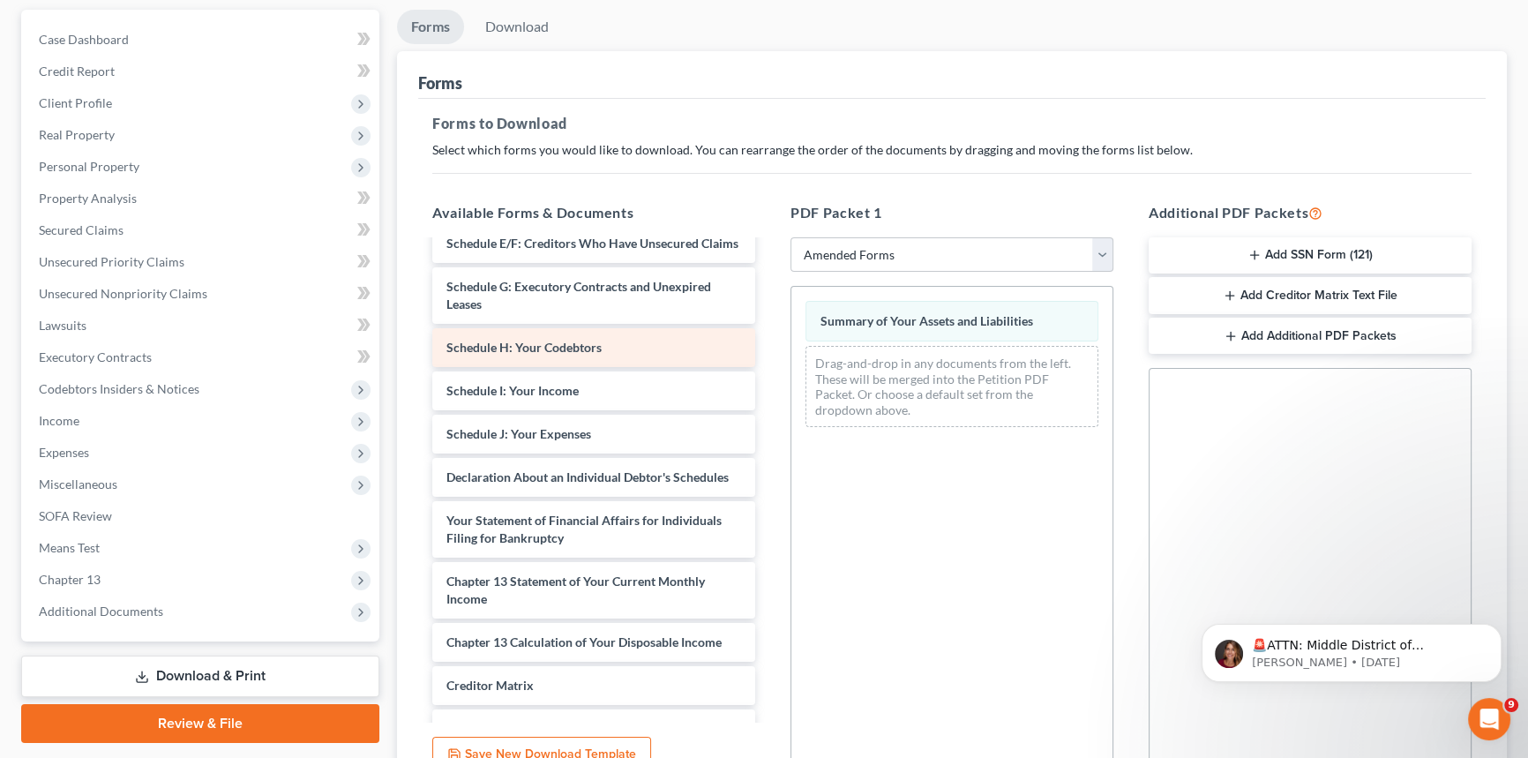
scroll to position [240, 0]
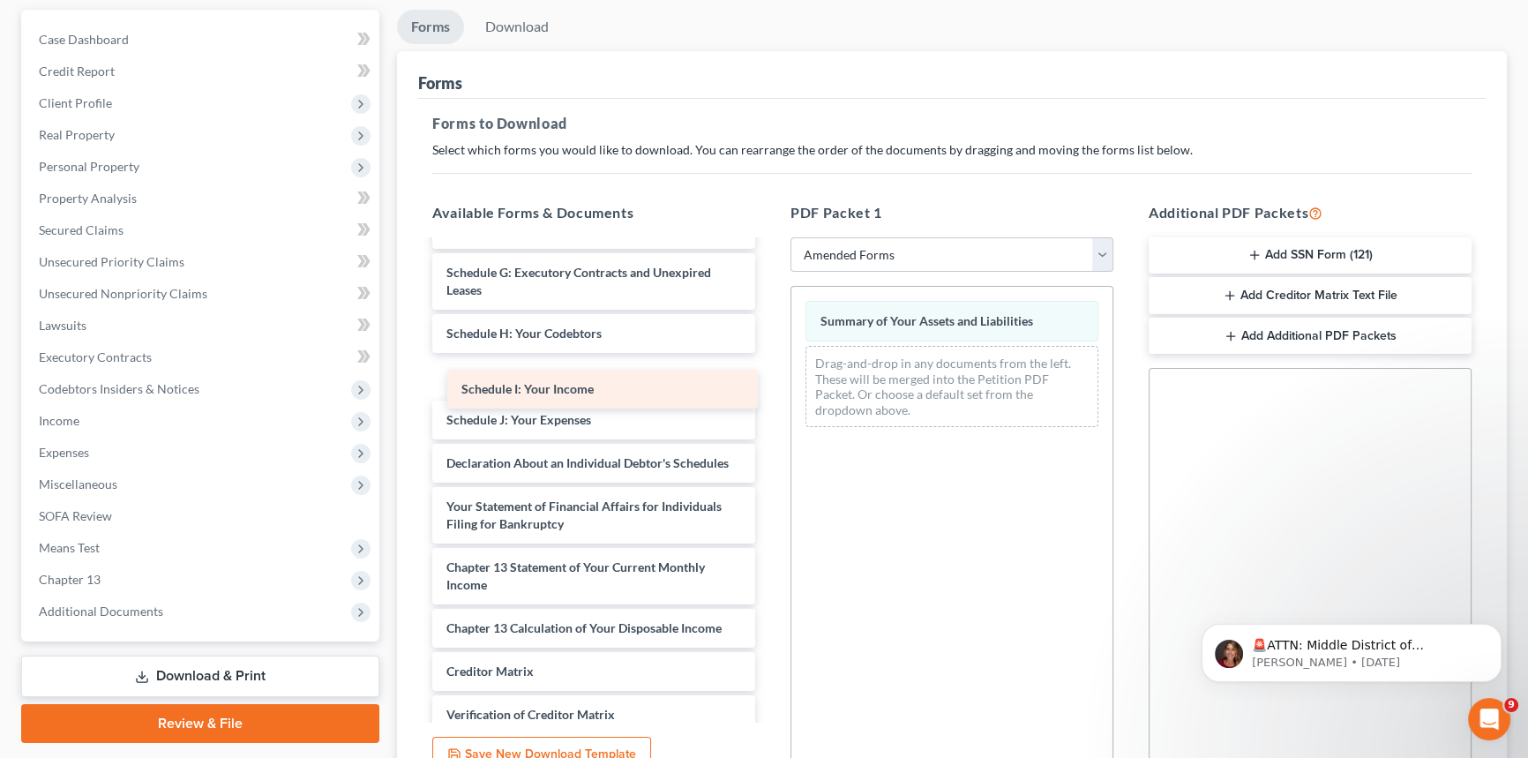
drag, startPoint x: 611, startPoint y: 386, endPoint x: 964, endPoint y: 379, distance: 353.0
click at [769, 379] on div "Schedule I: Your Income Voluntary Petition for Individuals Filing for Bankruptc…" at bounding box center [593, 420] width 351 height 836
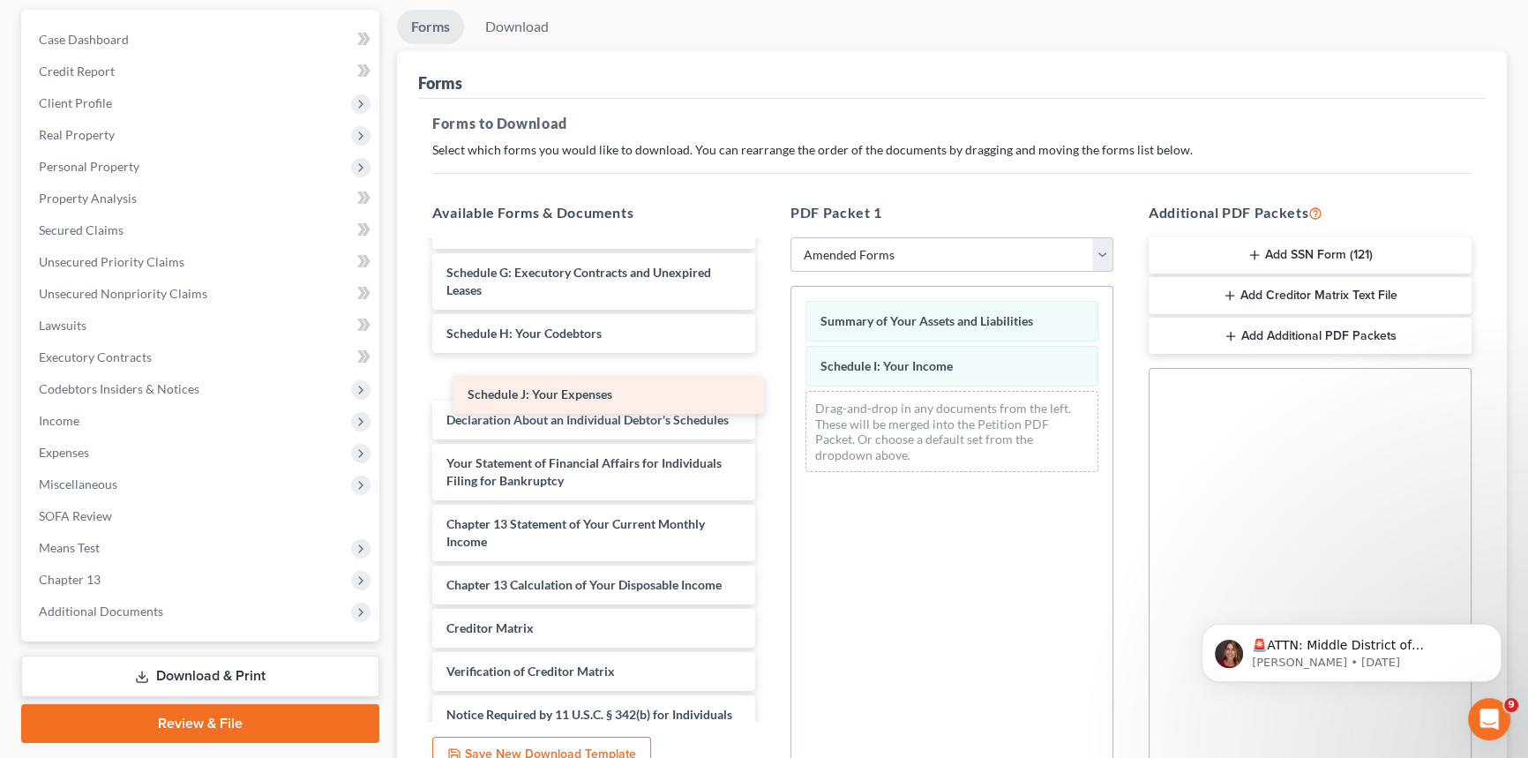
drag, startPoint x: 679, startPoint y: 379, endPoint x: 1058, endPoint y: 398, distance: 379.9
click at [769, 398] on div "Schedule J: Your Expenses Voluntary Petition for Individuals Filing for Bankrup…" at bounding box center [593, 398] width 351 height 793
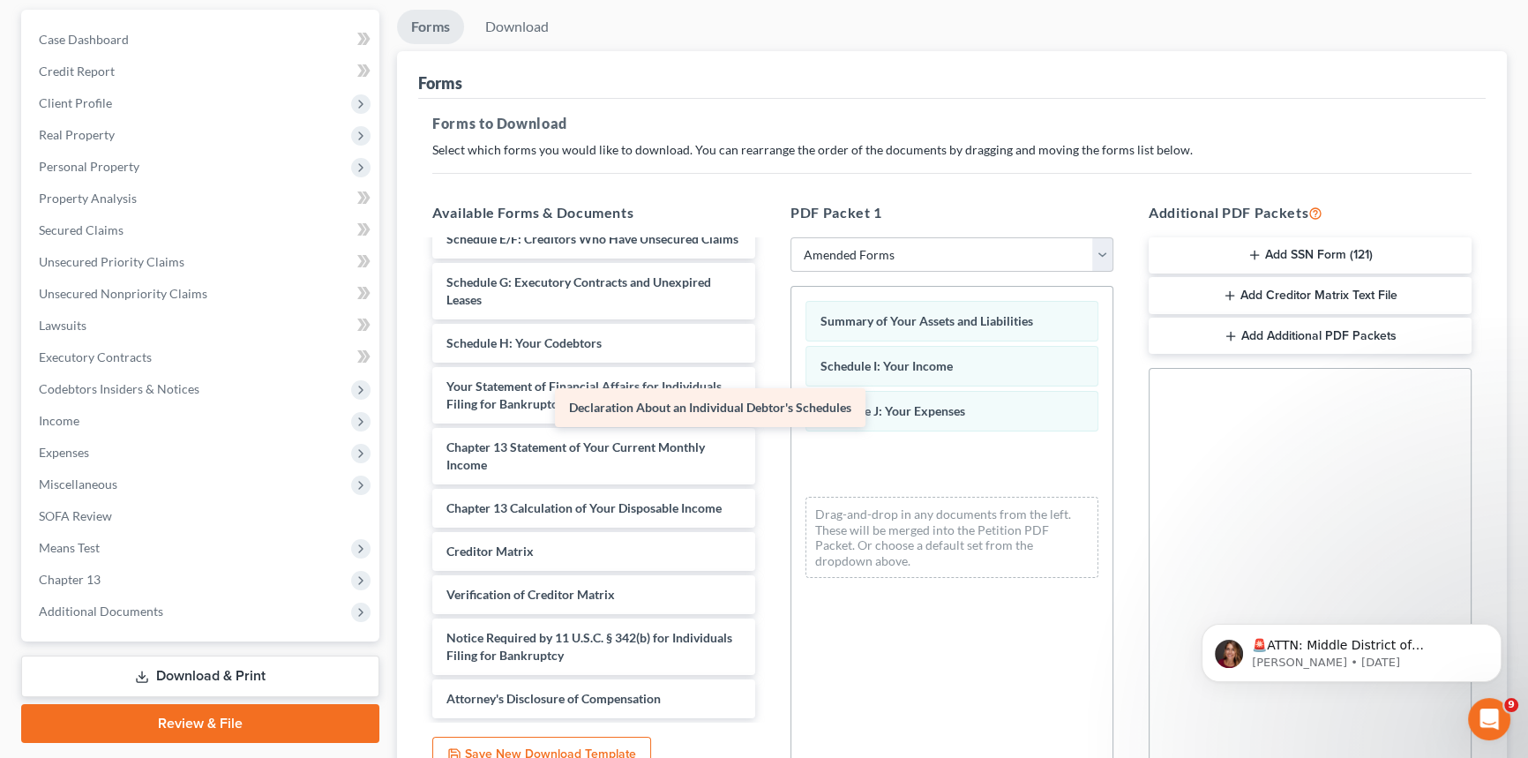
drag, startPoint x: 668, startPoint y: 399, endPoint x: 1015, endPoint y: 459, distance: 351.9
click at [769, 459] on div "Declaration About an Individual Debtor's Schedules Voluntary Petition for Indiv…" at bounding box center [593, 364] width 351 height 707
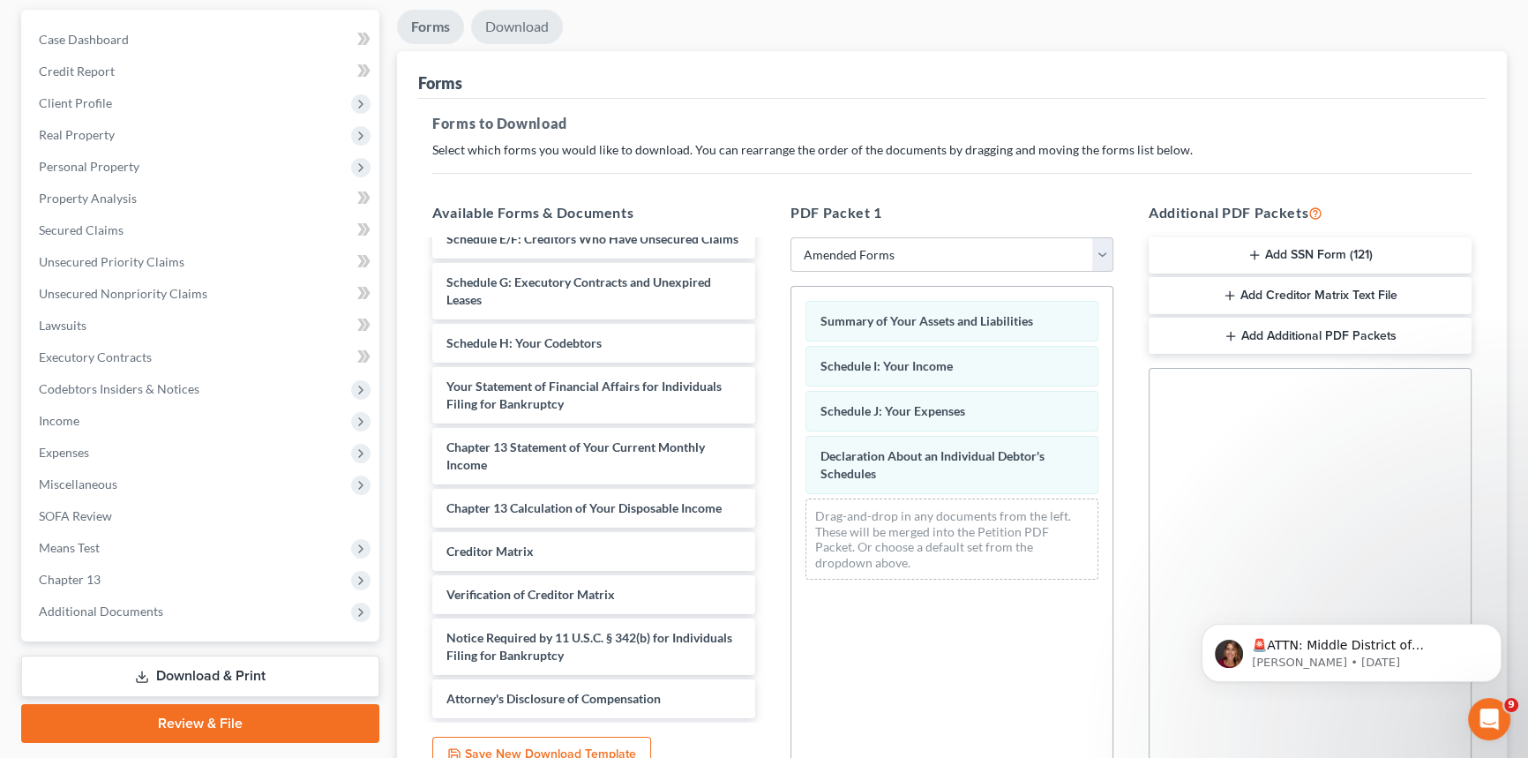
click at [533, 31] on link "Download" at bounding box center [517, 27] width 92 height 34
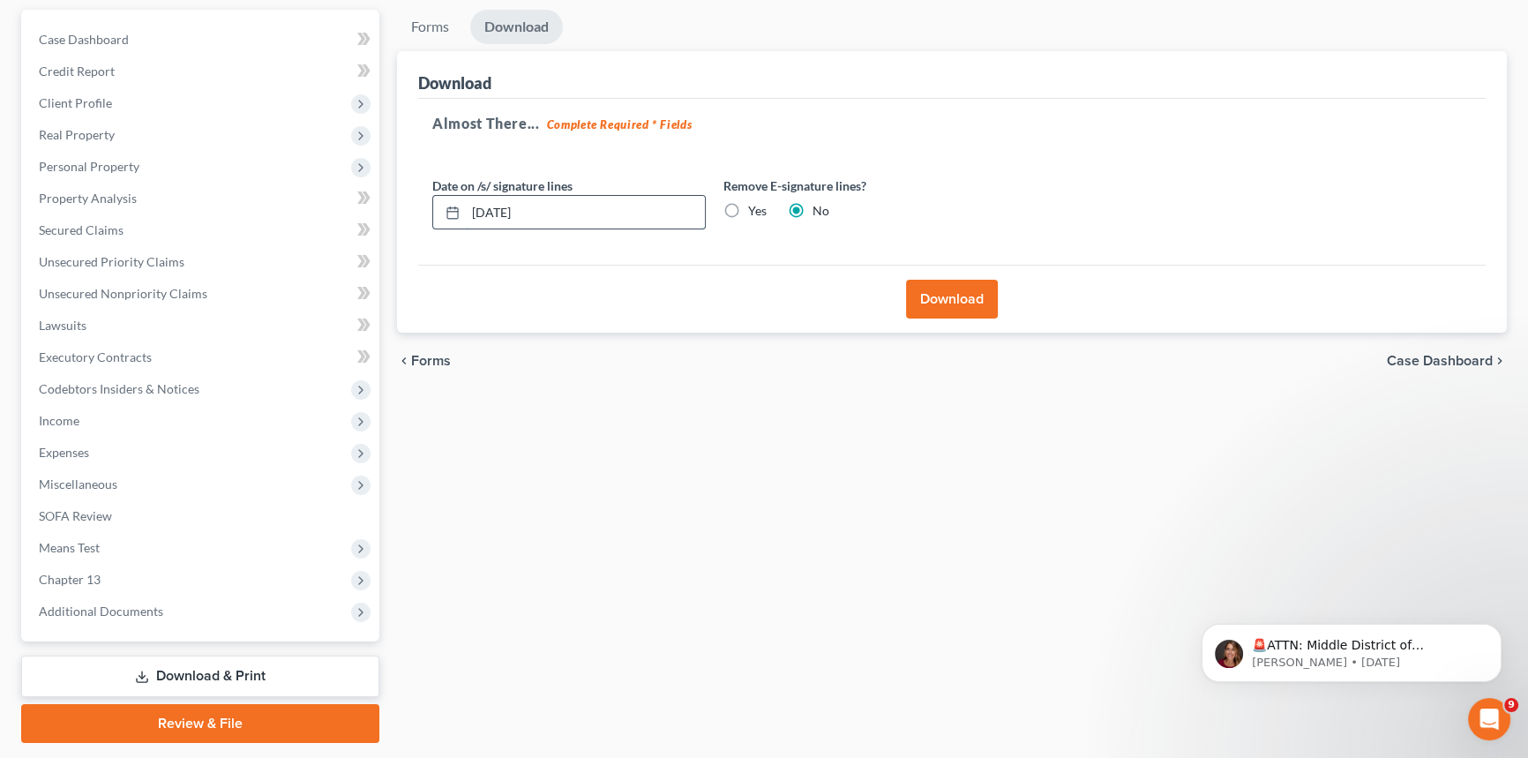
click at [561, 211] on input "[DATE]" at bounding box center [585, 213] width 239 height 34
click at [562, 211] on input "[DATE]" at bounding box center [585, 213] width 239 height 34
click at [964, 300] on button "Download" at bounding box center [952, 299] width 92 height 39
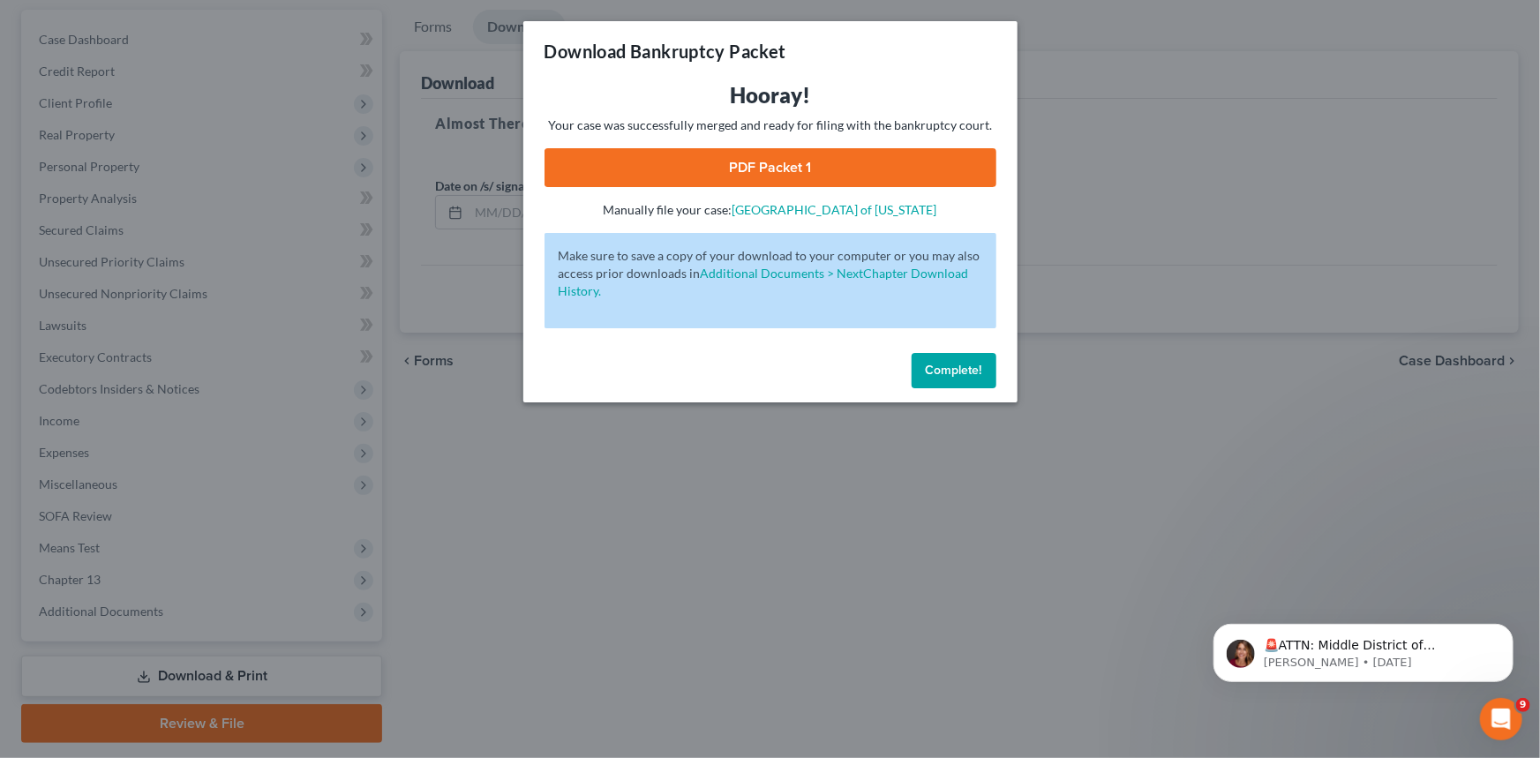
click at [806, 165] on link "PDF Packet 1" at bounding box center [770, 167] width 452 height 39
click at [941, 367] on span "Complete!" at bounding box center [954, 370] width 56 height 15
